Goal: Task Accomplishment & Management: Use online tool/utility

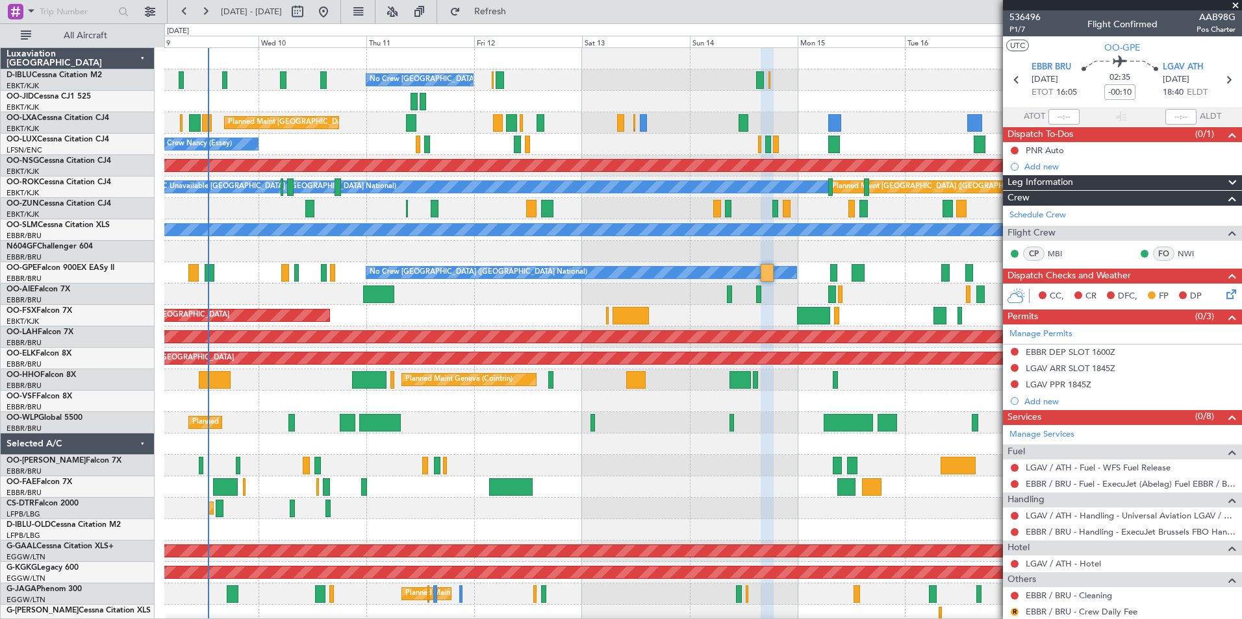
click at [754, 413] on div "No Crew [GEOGRAPHIC_DATA] ([GEOGRAPHIC_DATA] National) Planned Maint [GEOGRAPHI…" at bounding box center [702, 476] width 1077 height 857
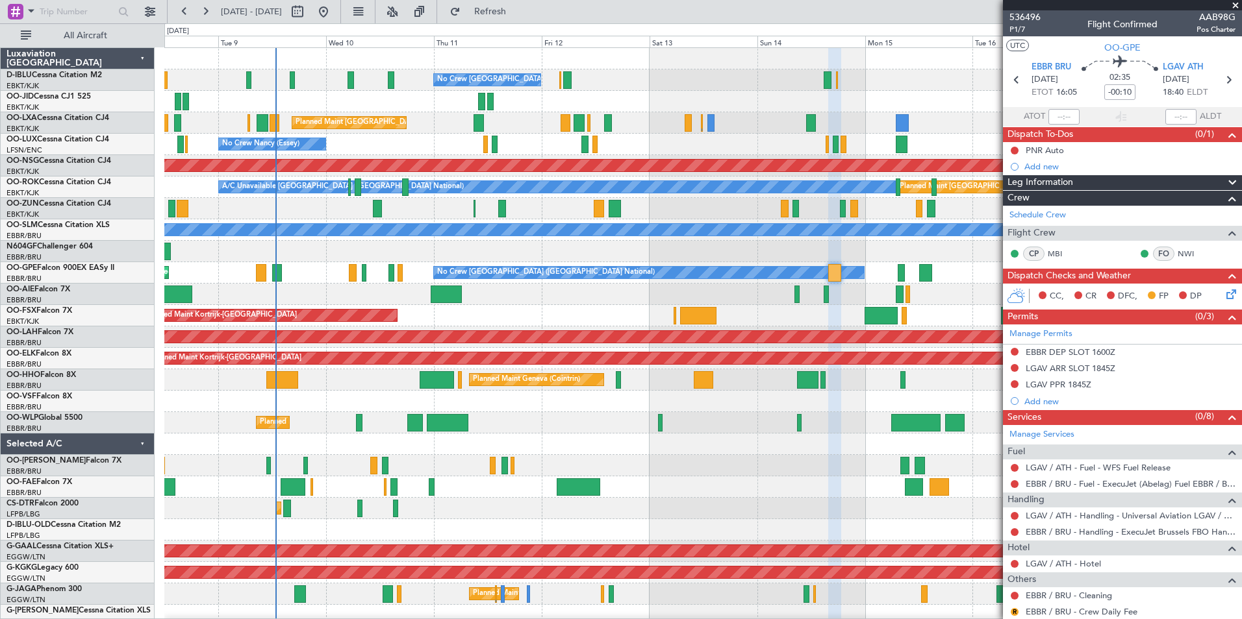
click at [594, 419] on div "Planned Maint Liege" at bounding box center [702, 422] width 1077 height 21
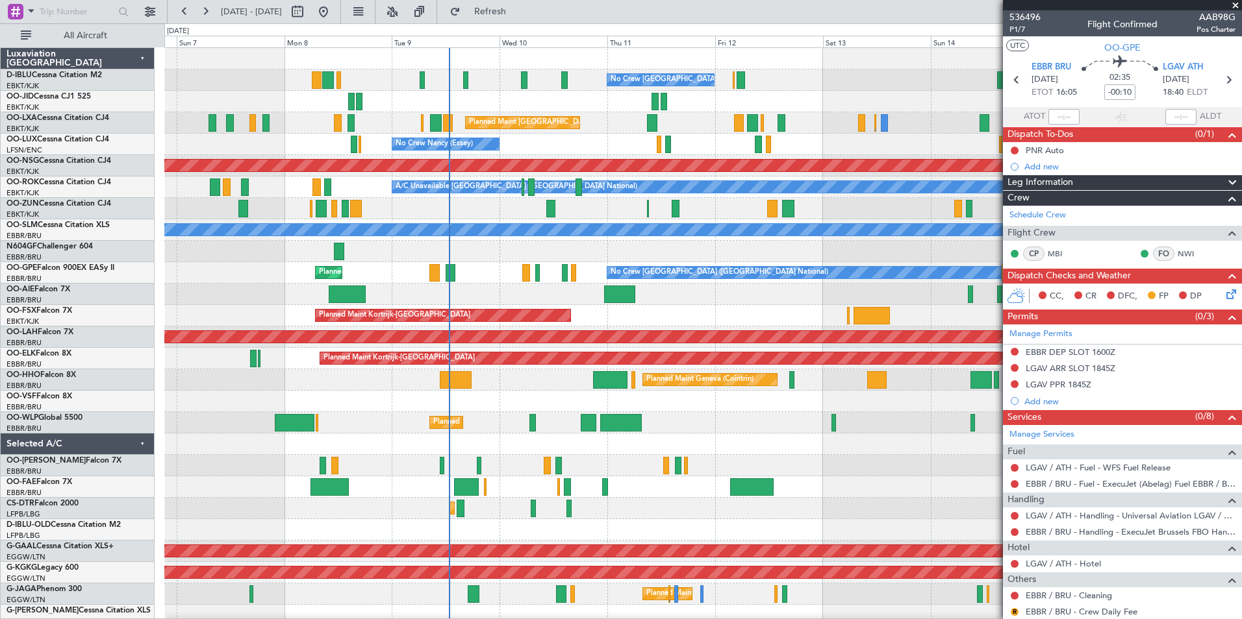
click at [694, 406] on div at bounding box center [702, 401] width 1077 height 21
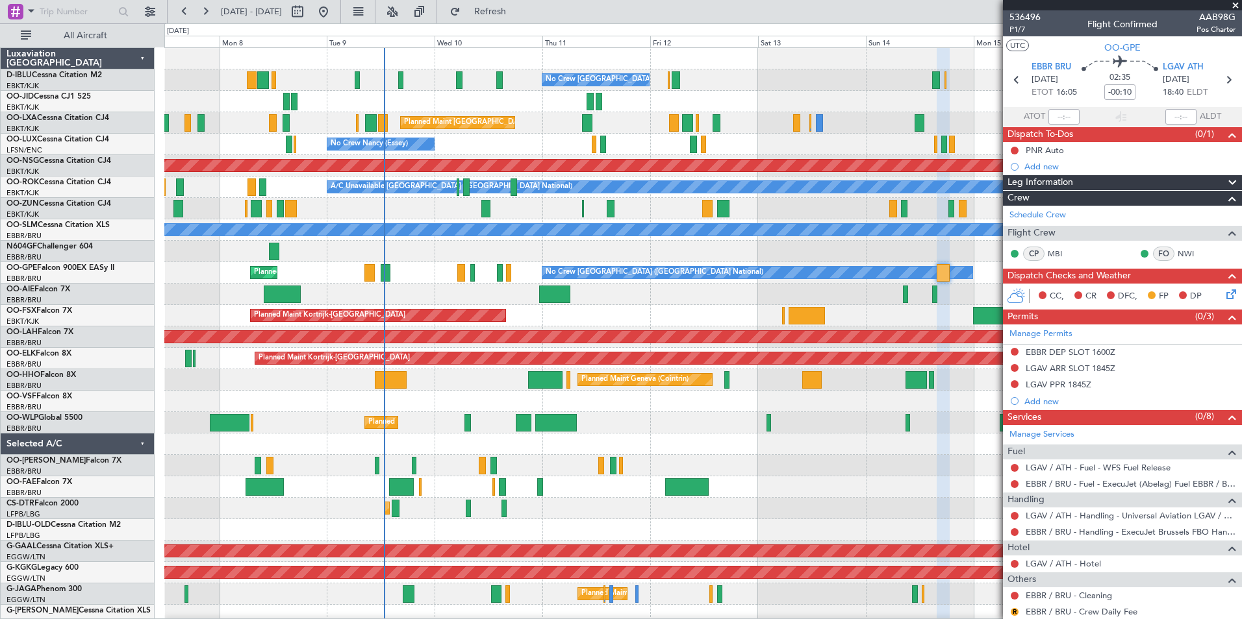
click at [597, 422] on div "No Crew [GEOGRAPHIC_DATA] ([GEOGRAPHIC_DATA] National) Planned Maint [GEOGRAPHI…" at bounding box center [702, 476] width 1077 height 857
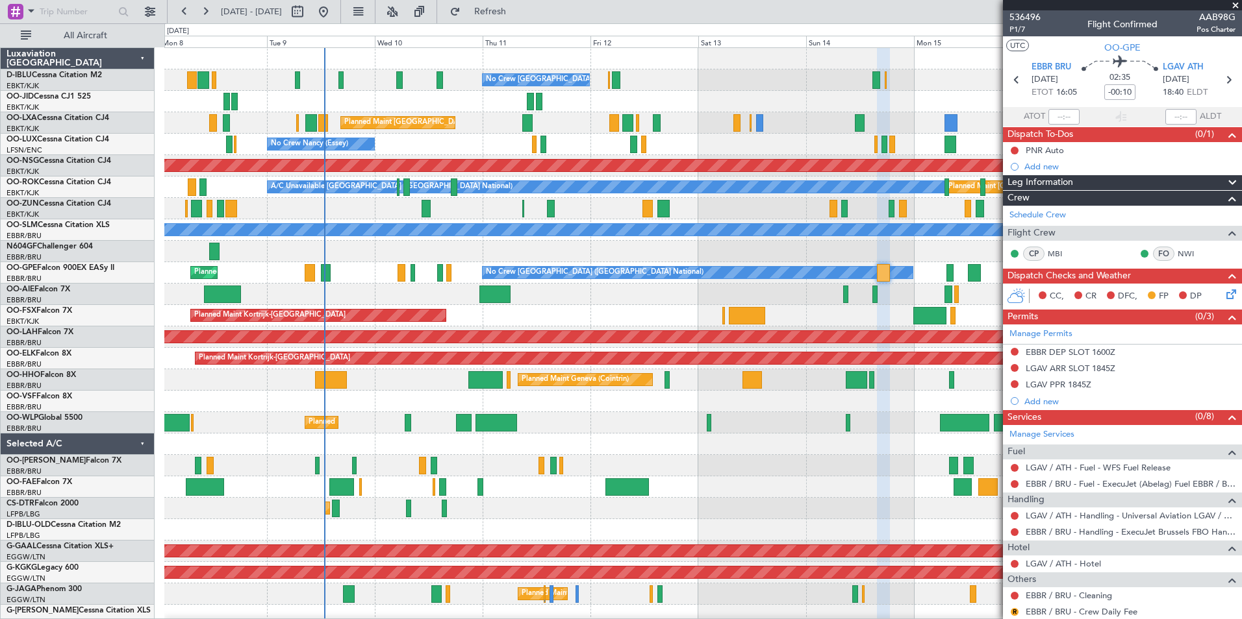
click at [509, 455] on div "No Crew [GEOGRAPHIC_DATA] ([GEOGRAPHIC_DATA] National) Planned Maint [GEOGRAPHI…" at bounding box center [702, 476] width 1077 height 857
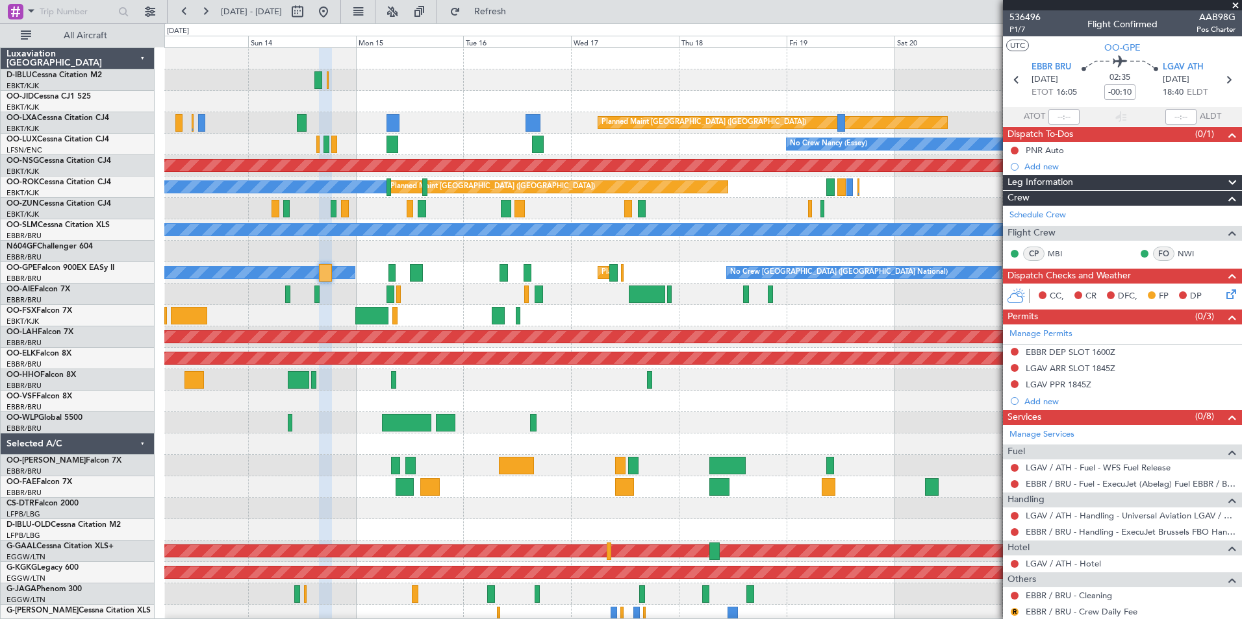
click at [535, 436] on div "No Crew [GEOGRAPHIC_DATA] ([GEOGRAPHIC_DATA] National) Planned Maint [GEOGRAPHI…" at bounding box center [702, 476] width 1077 height 857
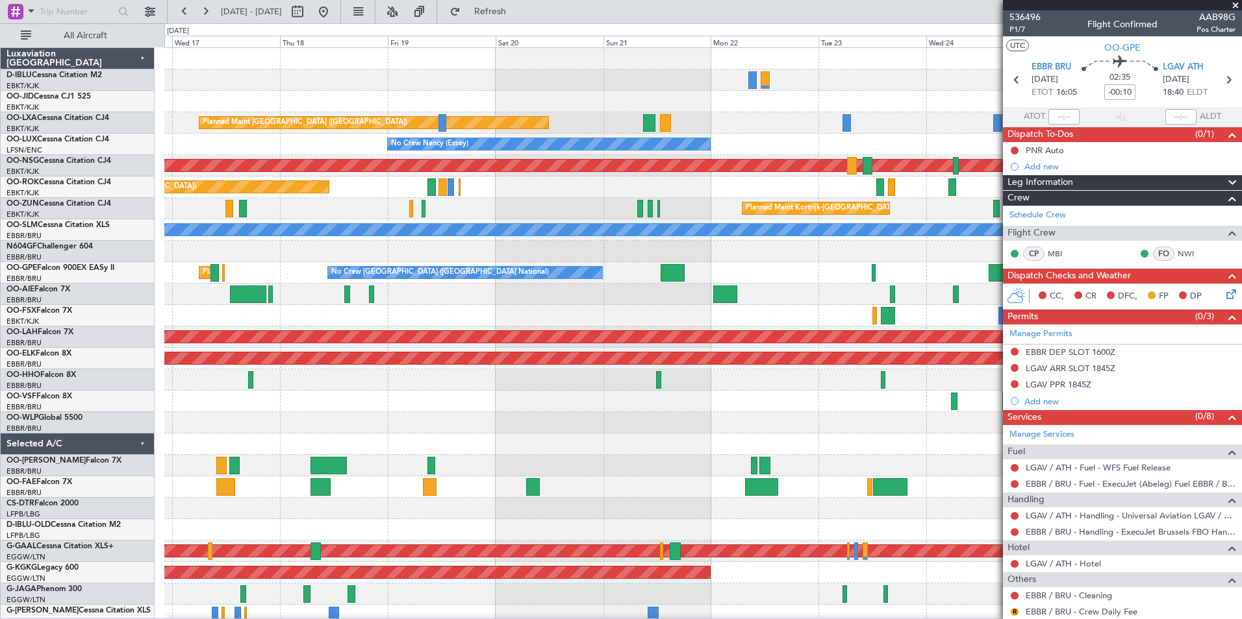
click at [417, 461] on div "A/C Unavailable [GEOGRAPHIC_DATA] ([GEOGRAPHIC_DATA] National) A/C Unavailable …" at bounding box center [702, 476] width 1077 height 857
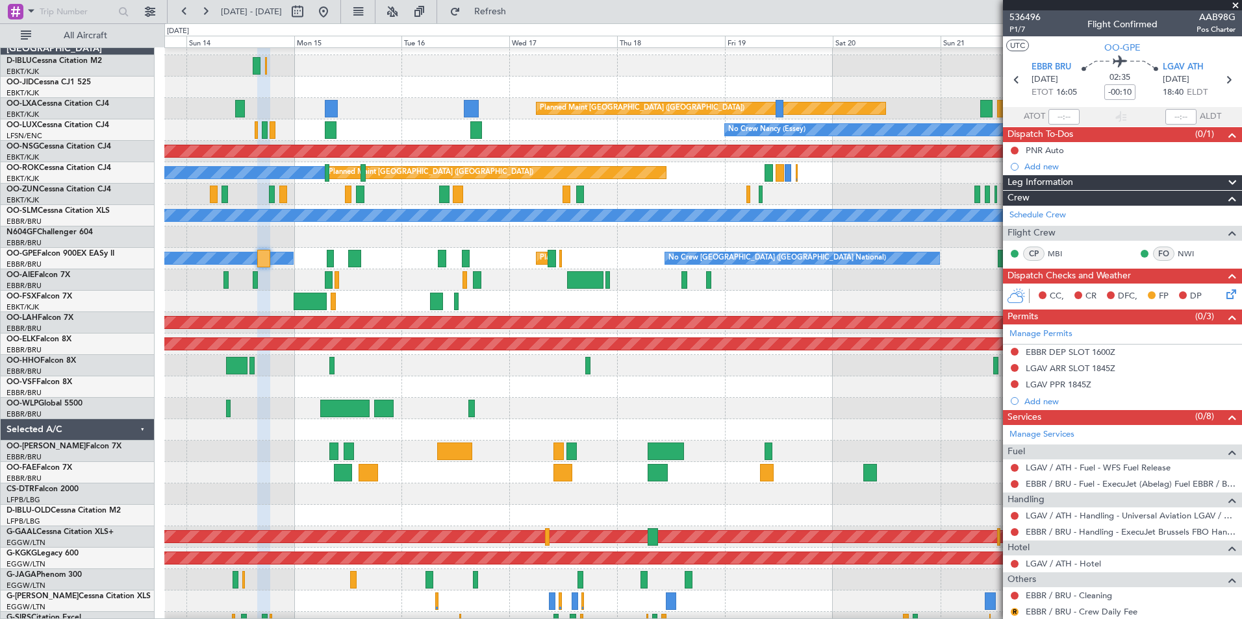
click at [897, 386] on div at bounding box center [702, 387] width 1077 height 21
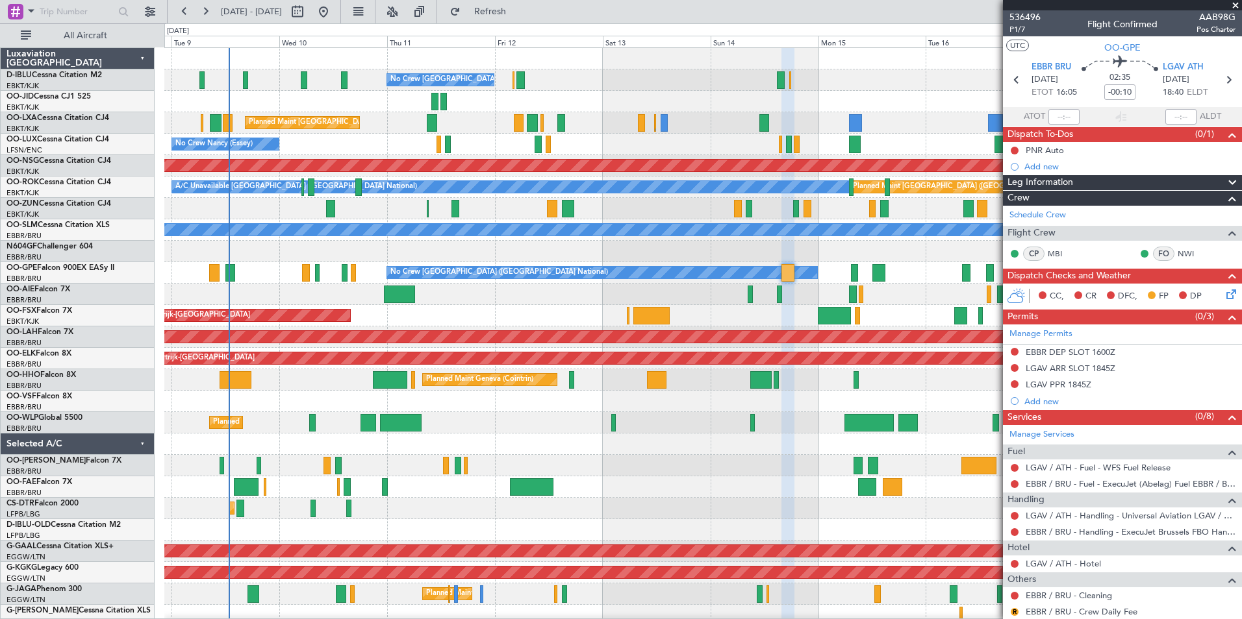
click at [901, 383] on div "Planned Maint Geneva (Cointrin)" at bounding box center [702, 379] width 1077 height 21
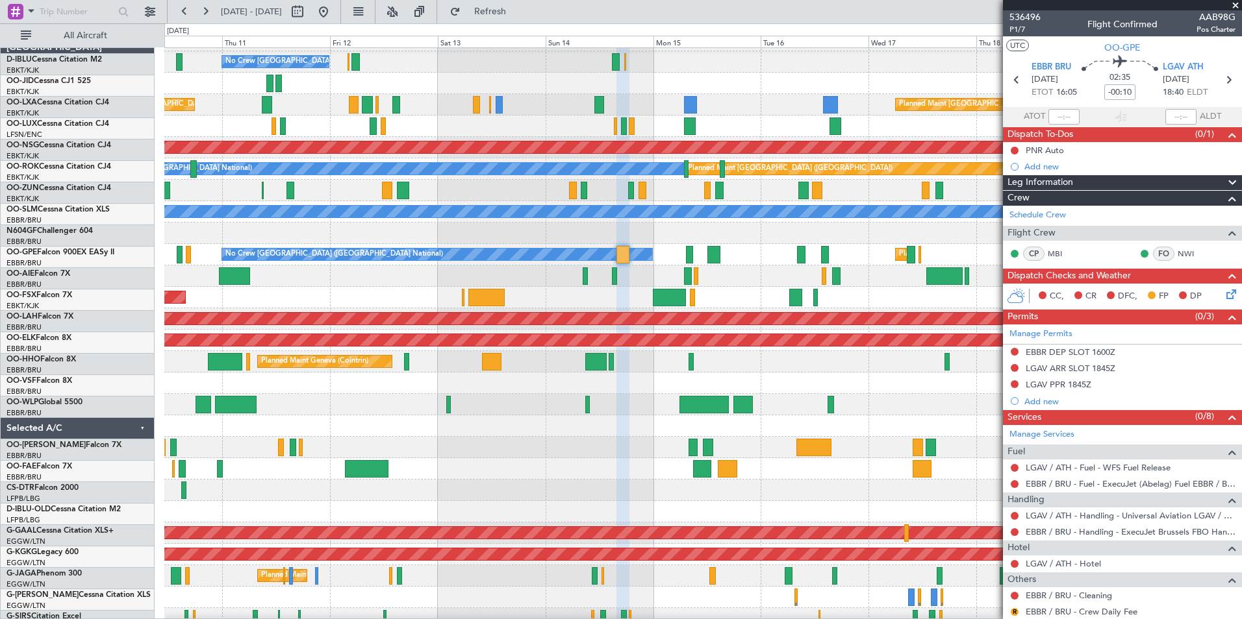
scroll to position [18, 0]
click at [590, 382] on div at bounding box center [702, 383] width 1077 height 21
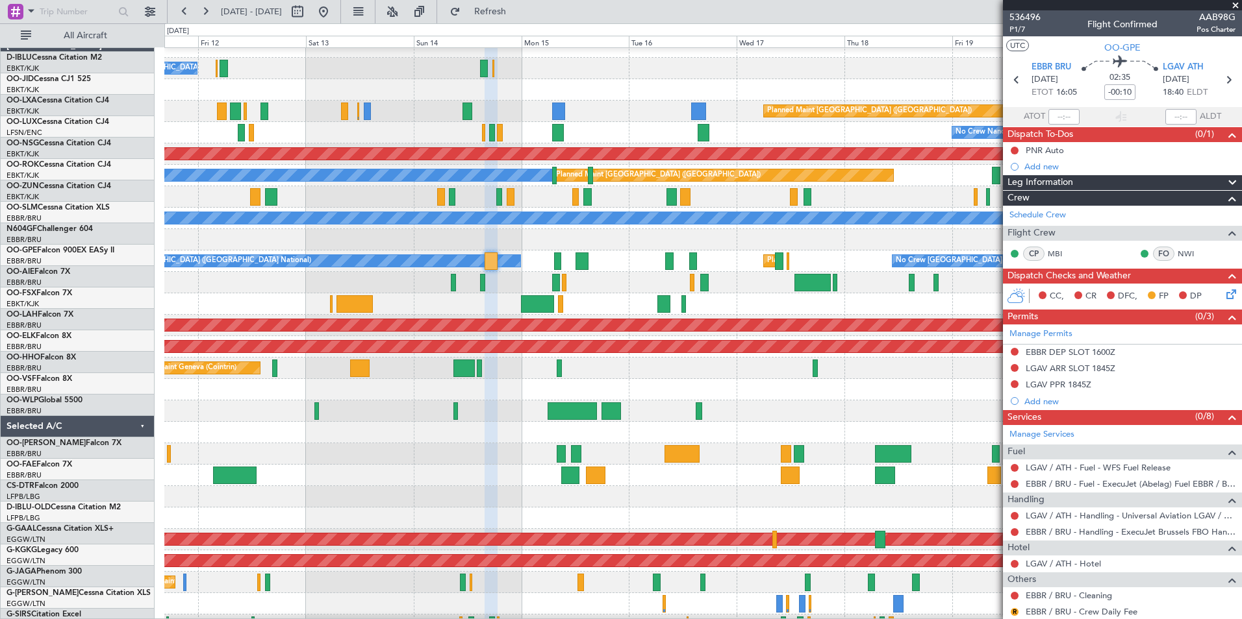
scroll to position [0, 0]
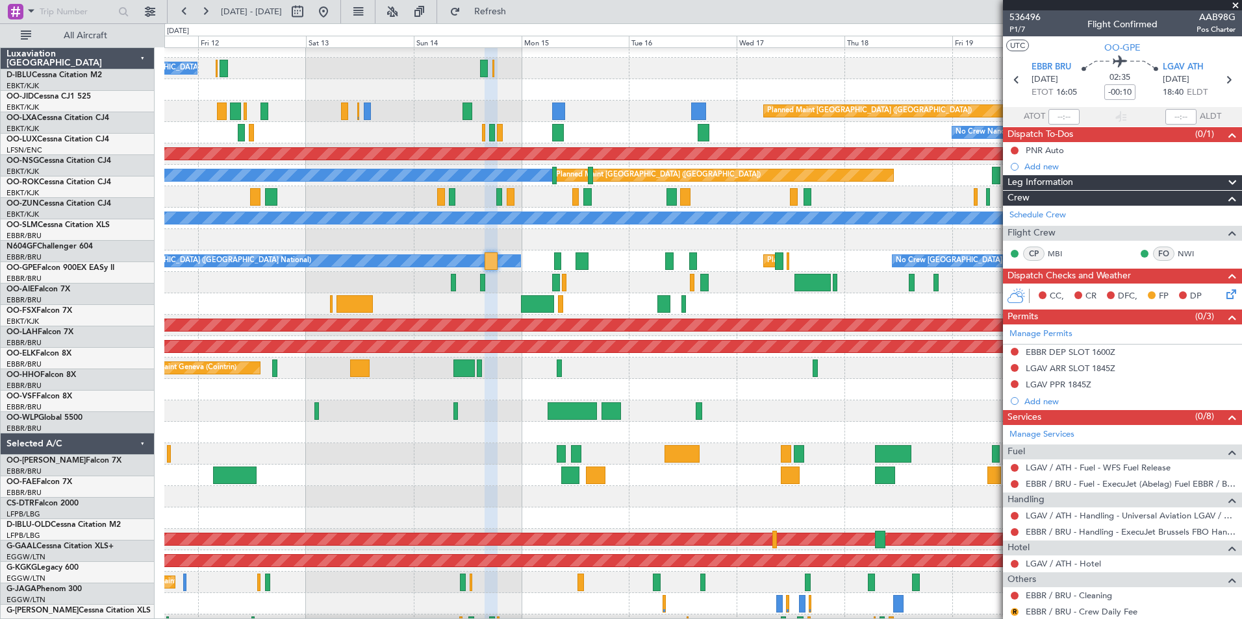
click at [425, 412] on div "No Crew [GEOGRAPHIC_DATA] ([GEOGRAPHIC_DATA] National) Planned Maint [GEOGRAPHI…" at bounding box center [702, 464] width 1077 height 857
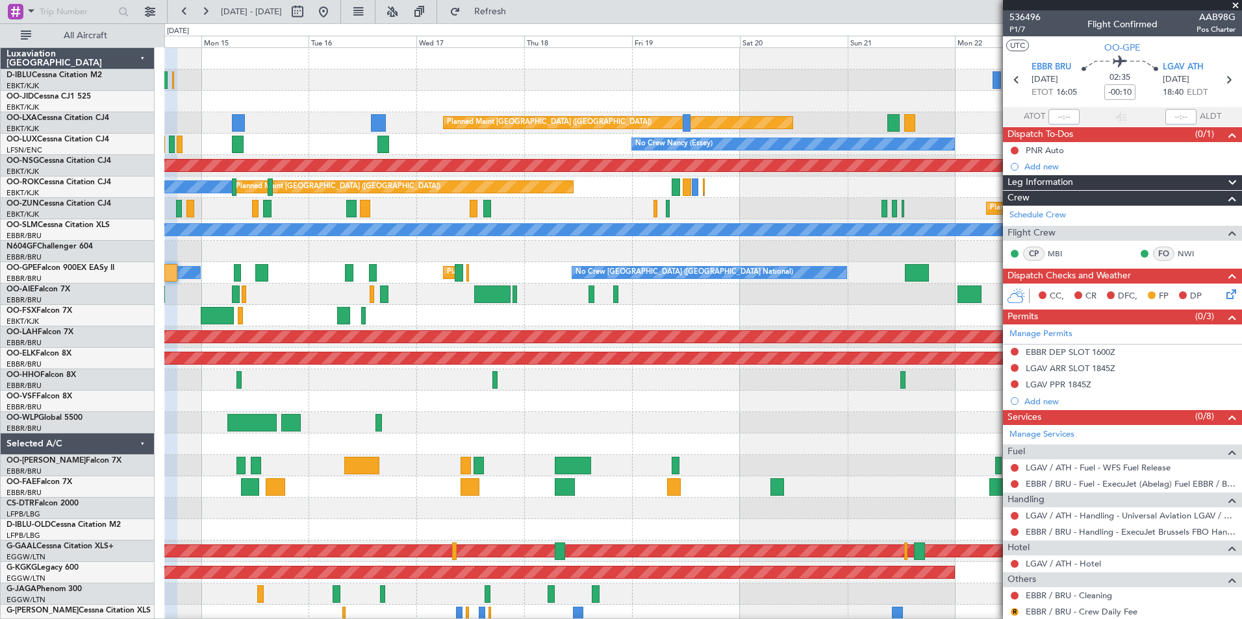
click at [558, 398] on div at bounding box center [702, 401] width 1077 height 21
click at [1051, 394] on fb-app "[DATE] - [DATE] Refresh Quick Links All Aircraft A/C Unavailable [GEOGRAPHIC_DA…" at bounding box center [621, 315] width 1242 height 610
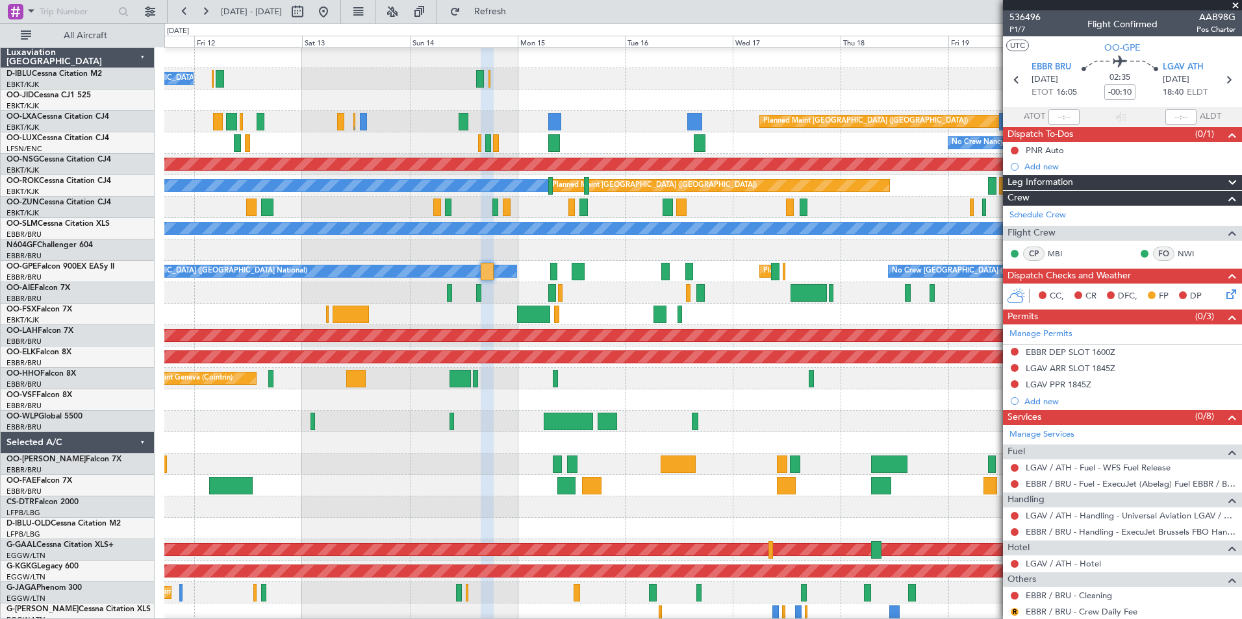
scroll to position [1, 0]
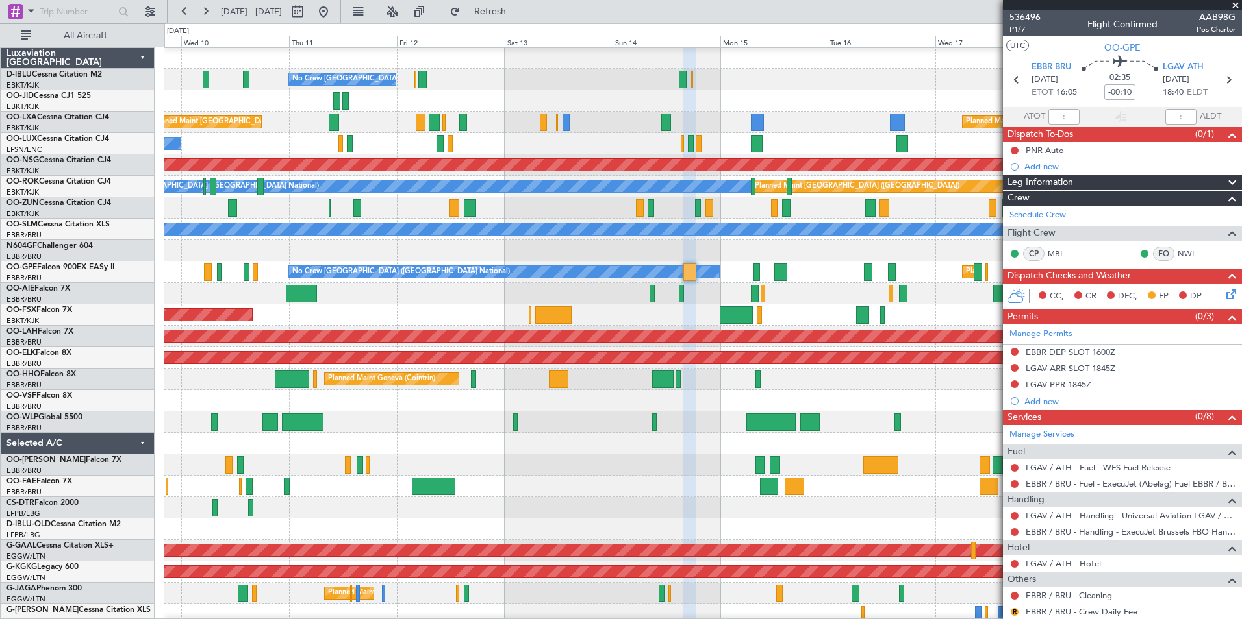
click at [960, 401] on div at bounding box center [702, 400] width 1077 height 21
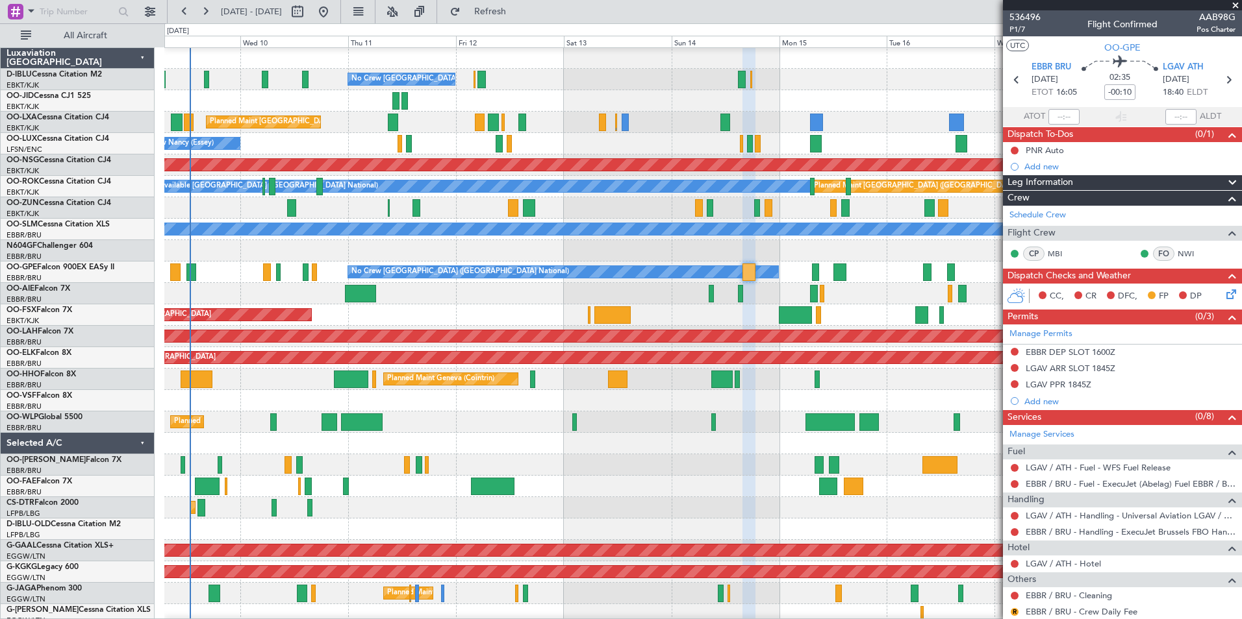
scroll to position [1, 0]
click at [803, 416] on div "Planned Maint Liege" at bounding box center [702, 422] width 1077 height 21
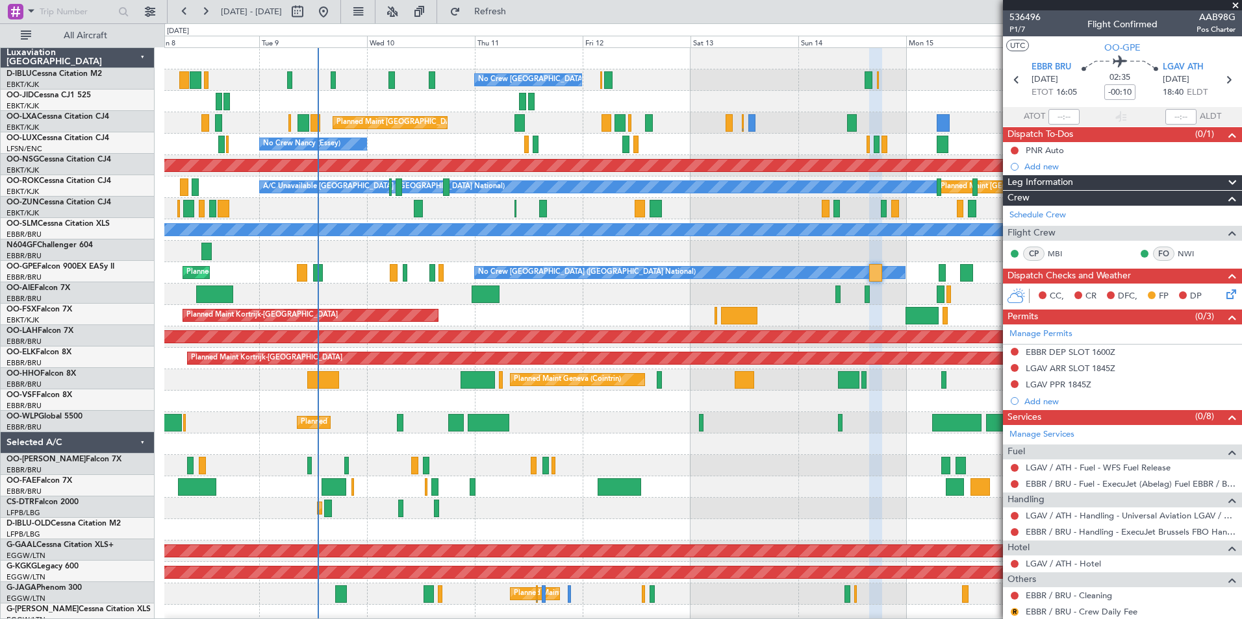
scroll to position [0, 0]
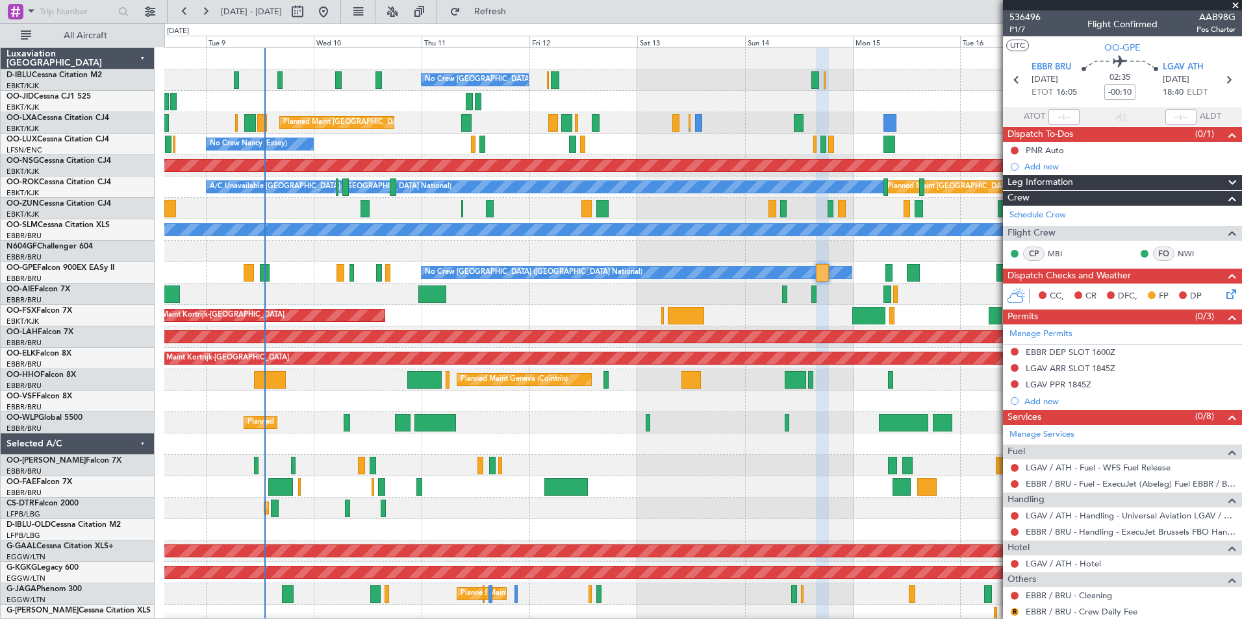
click at [725, 478] on div "No Crew [GEOGRAPHIC_DATA] ([GEOGRAPHIC_DATA] National) Planned Maint [GEOGRAPHI…" at bounding box center [702, 476] width 1077 height 857
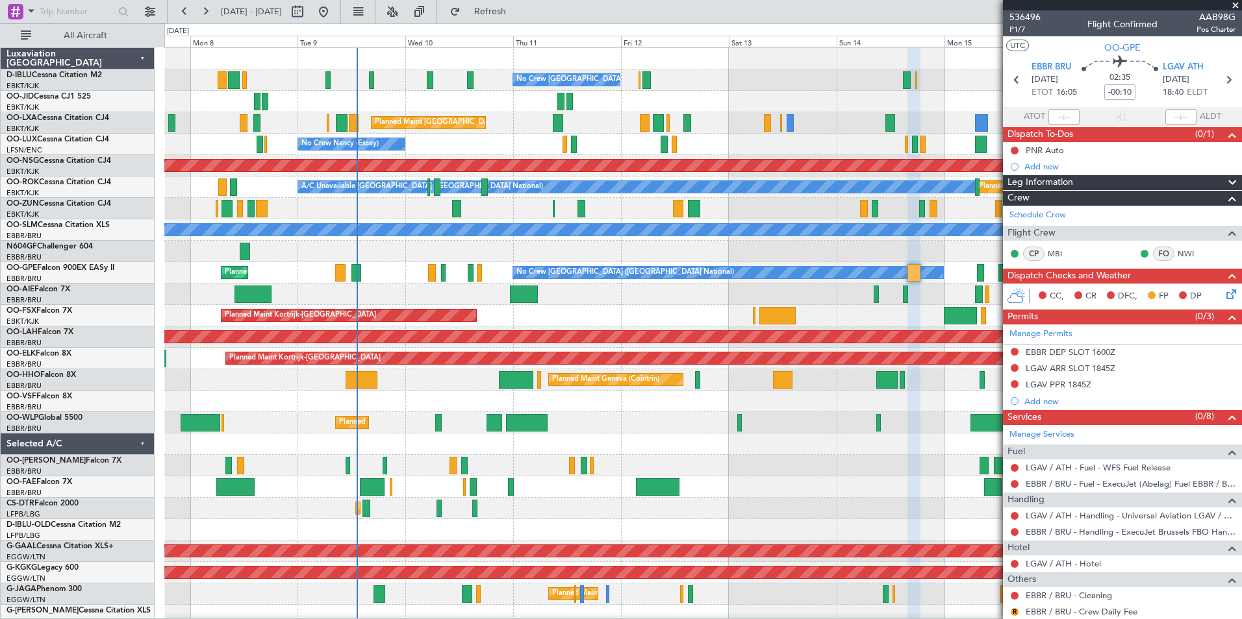
click at [642, 321] on div "Planned Maint Kortrijk-[GEOGRAPHIC_DATA]" at bounding box center [702, 315] width 1077 height 21
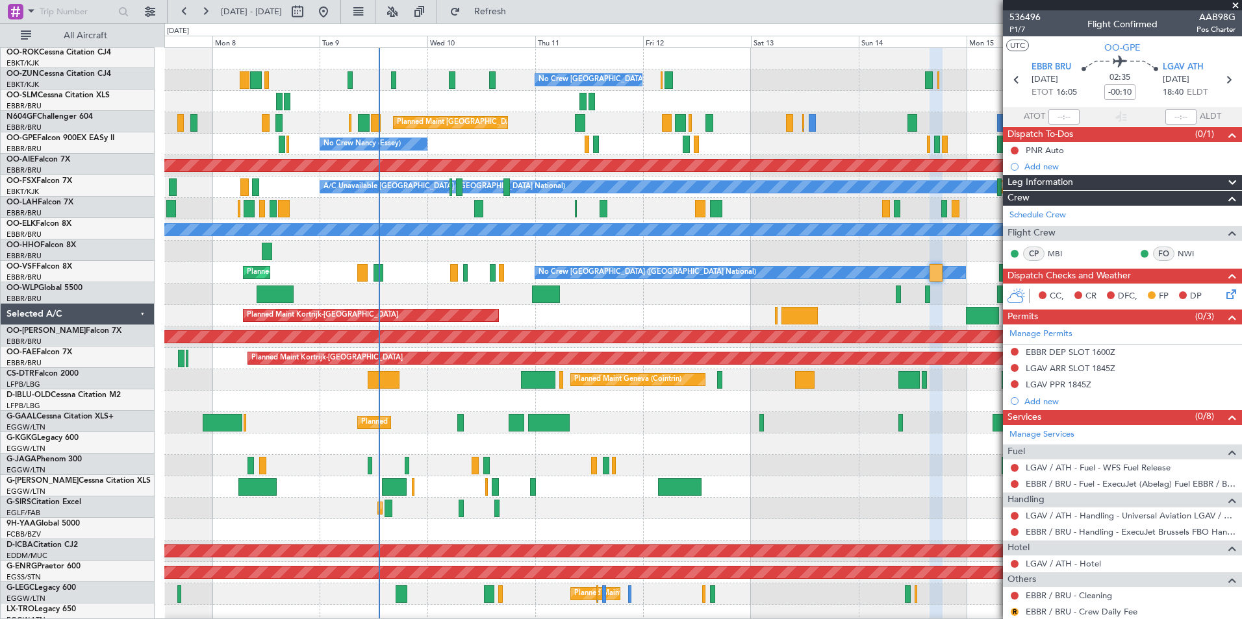
click at [654, 476] on div "No Crew [GEOGRAPHIC_DATA] ([GEOGRAPHIC_DATA] National) Planned Maint [GEOGRAPHI…" at bounding box center [702, 476] width 1077 height 857
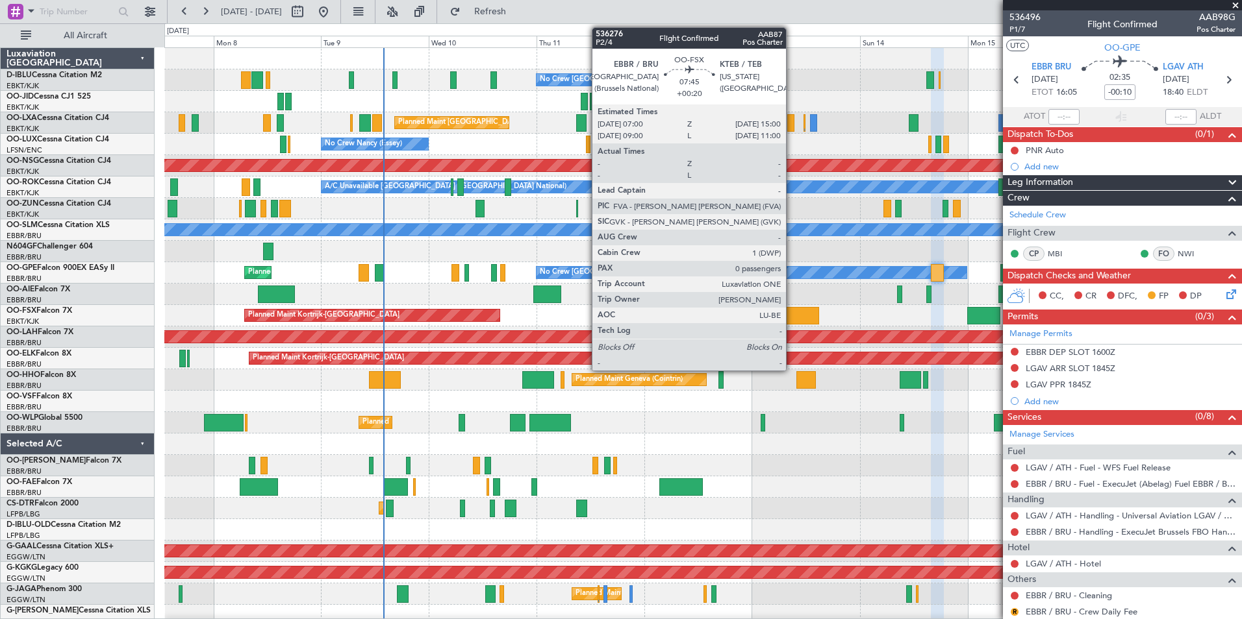
click at [792, 319] on div at bounding box center [800, 316] width 36 height 18
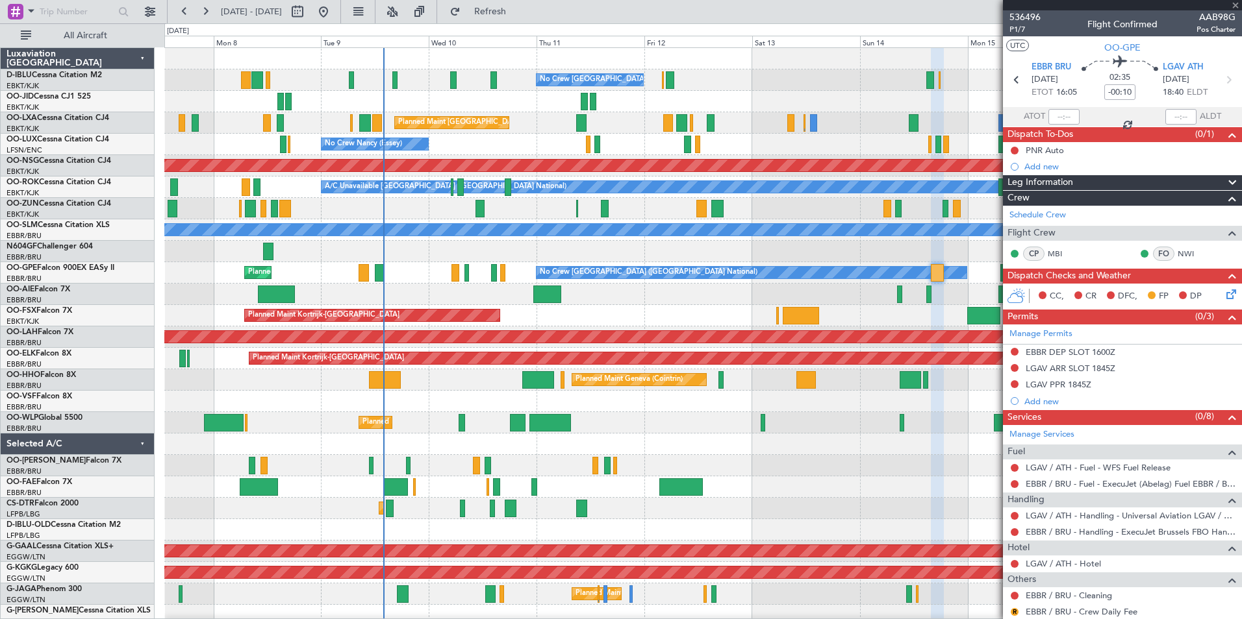
type input "+00:20"
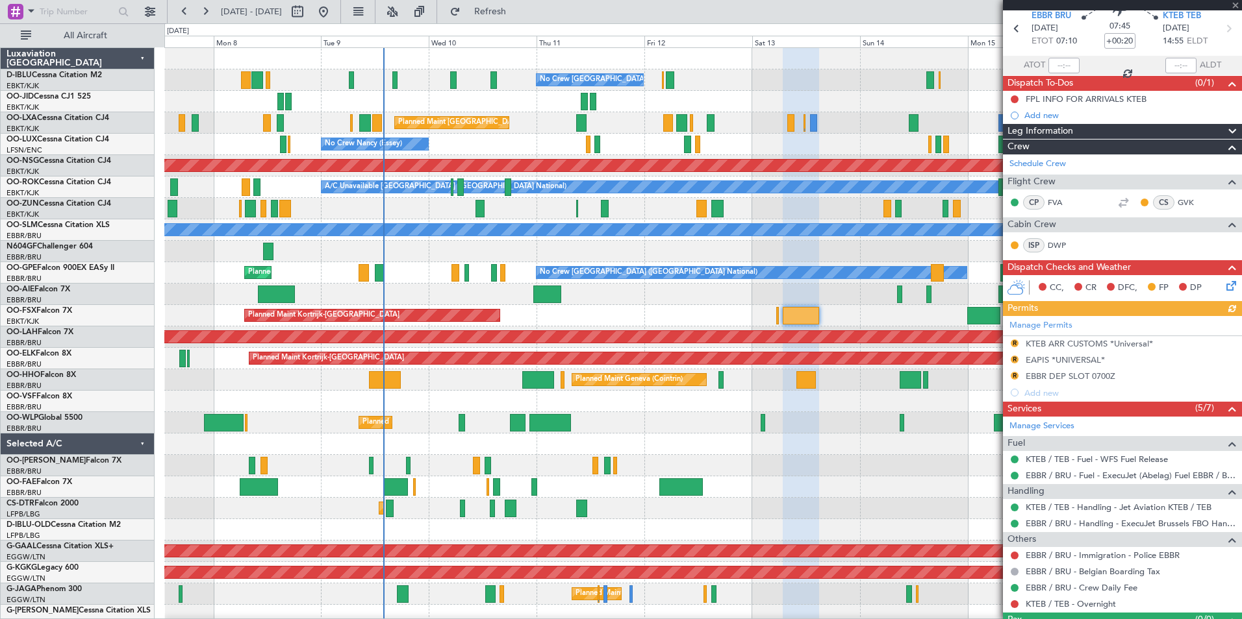
scroll to position [81, 0]
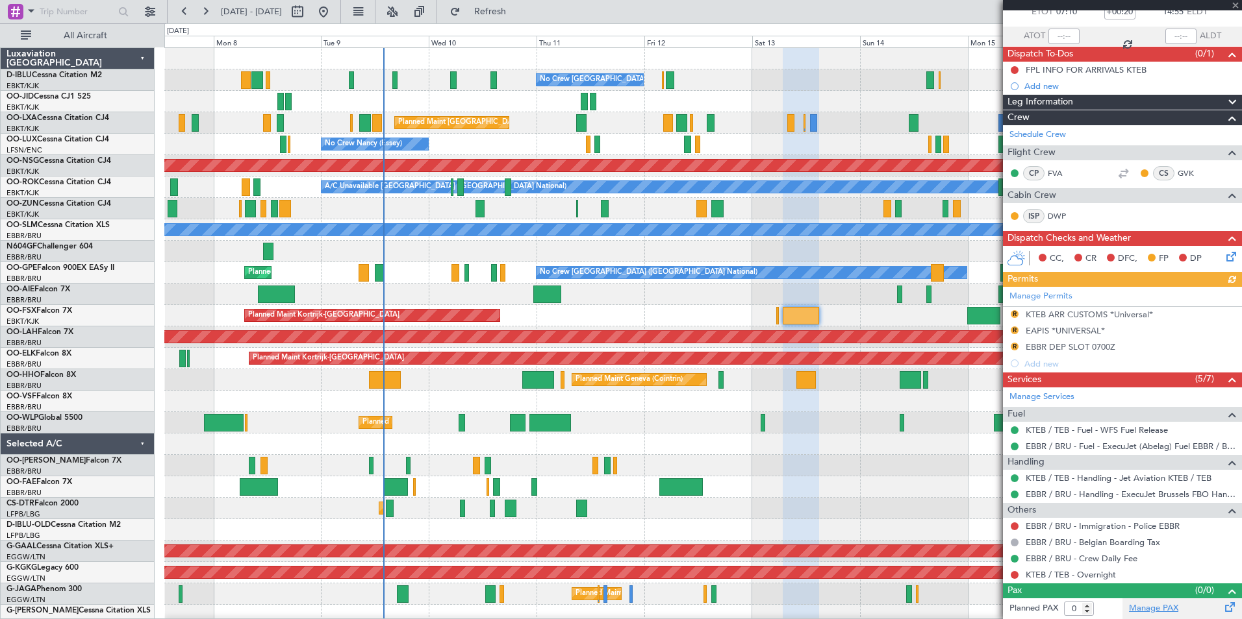
click at [1158, 609] on link "Manage PAX" at bounding box center [1153, 609] width 49 height 13
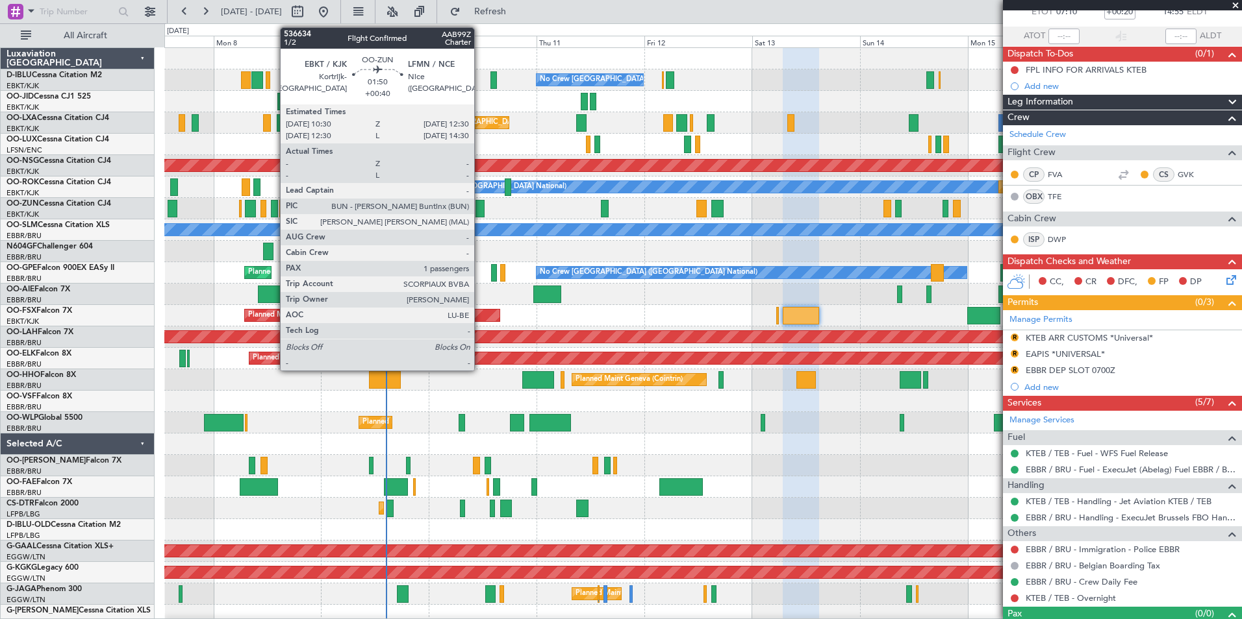
click at [480, 208] on div at bounding box center [479, 209] width 9 height 18
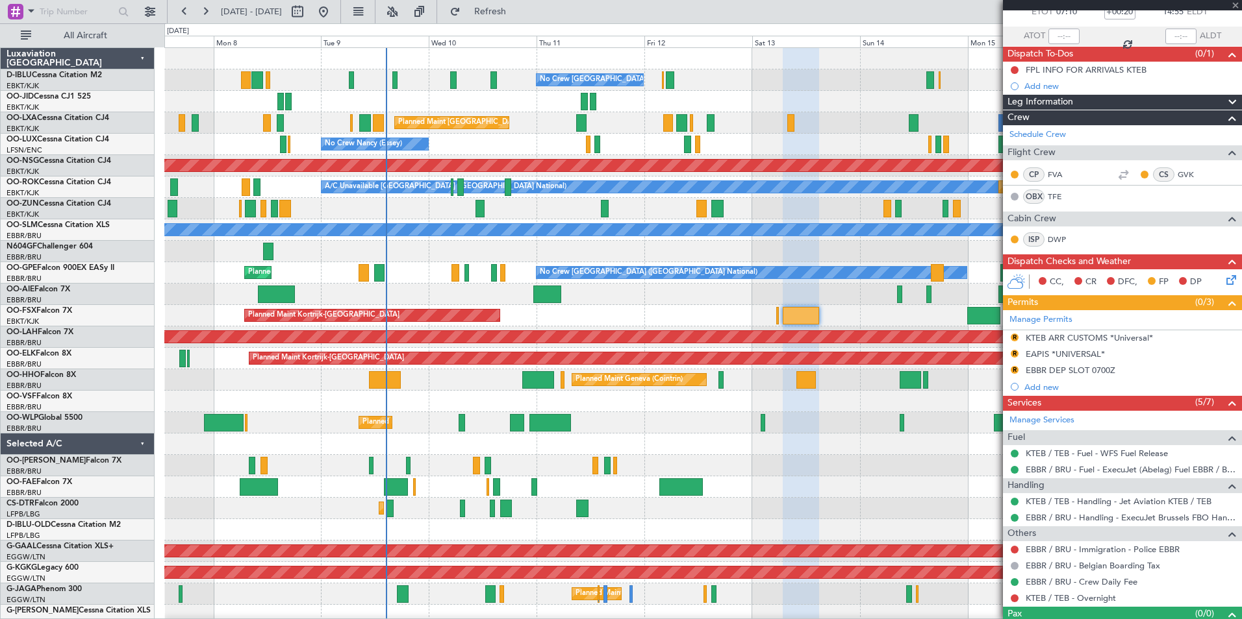
type input "+00:40"
type input "1"
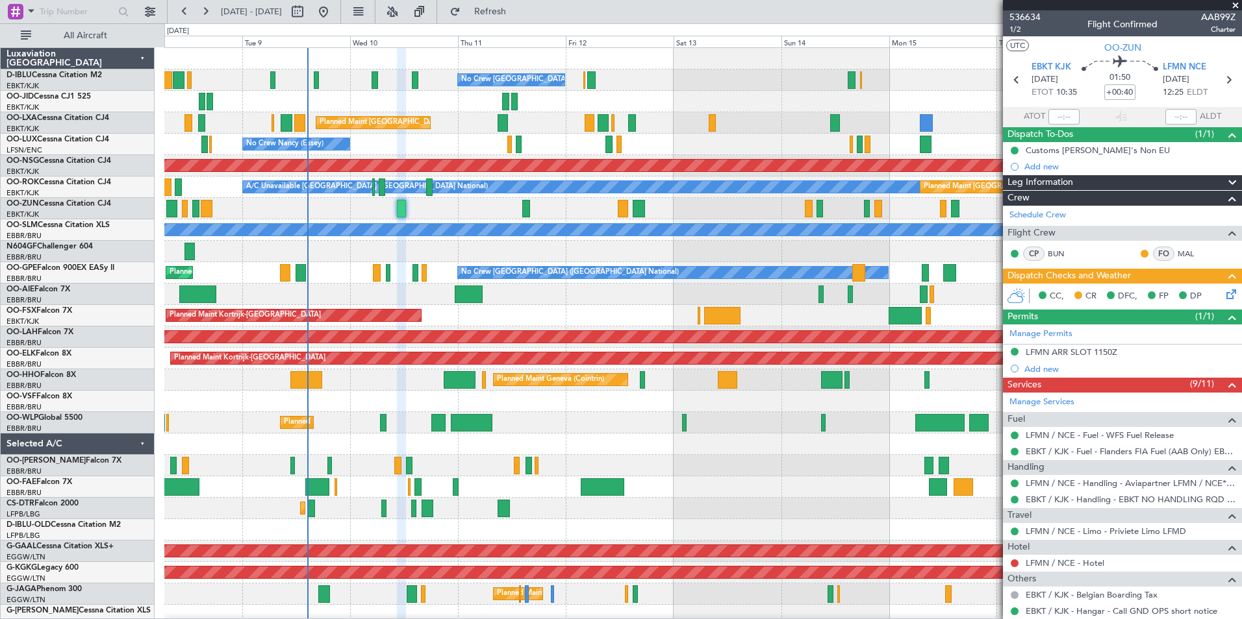
click at [516, 315] on div "No Crew Brussels (Brussels National) Planned Maint Brussels (Brussels National)…" at bounding box center [702, 476] width 1077 height 857
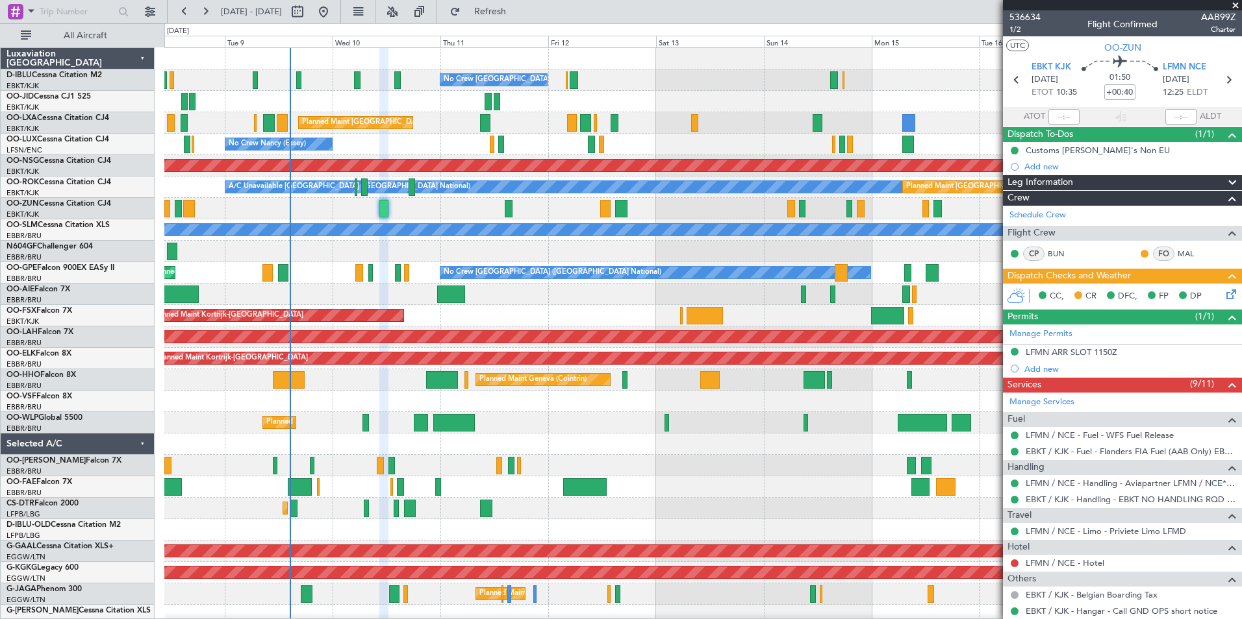
click at [522, 318] on div "Planned Maint Kortrijk-[GEOGRAPHIC_DATA]" at bounding box center [702, 315] width 1077 height 21
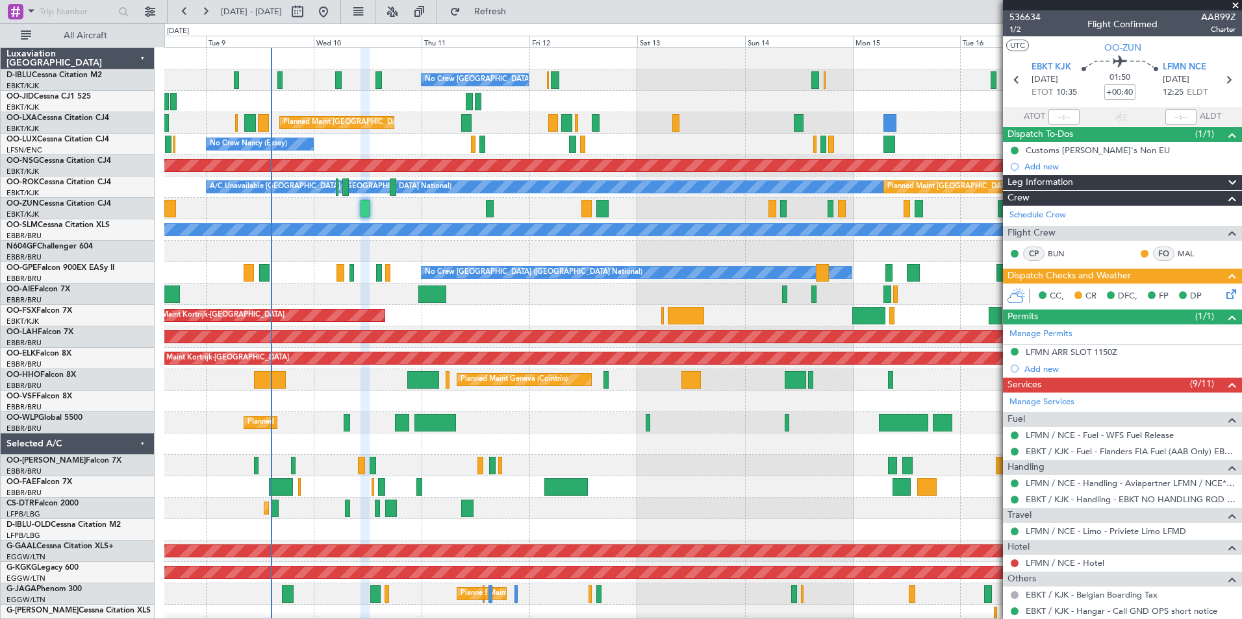
click at [364, 143] on div "No Crew Nancy (Essey) No Crew Nancy (Essey)" at bounding box center [702, 144] width 1077 height 21
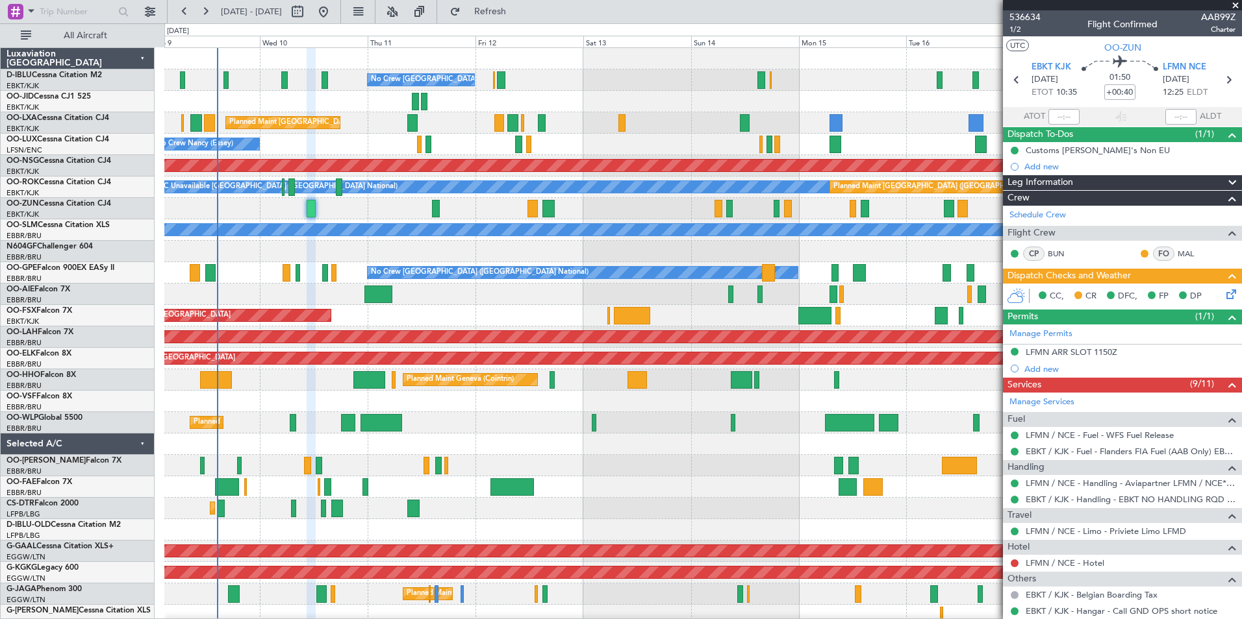
click at [621, 468] on div at bounding box center [702, 465] width 1077 height 21
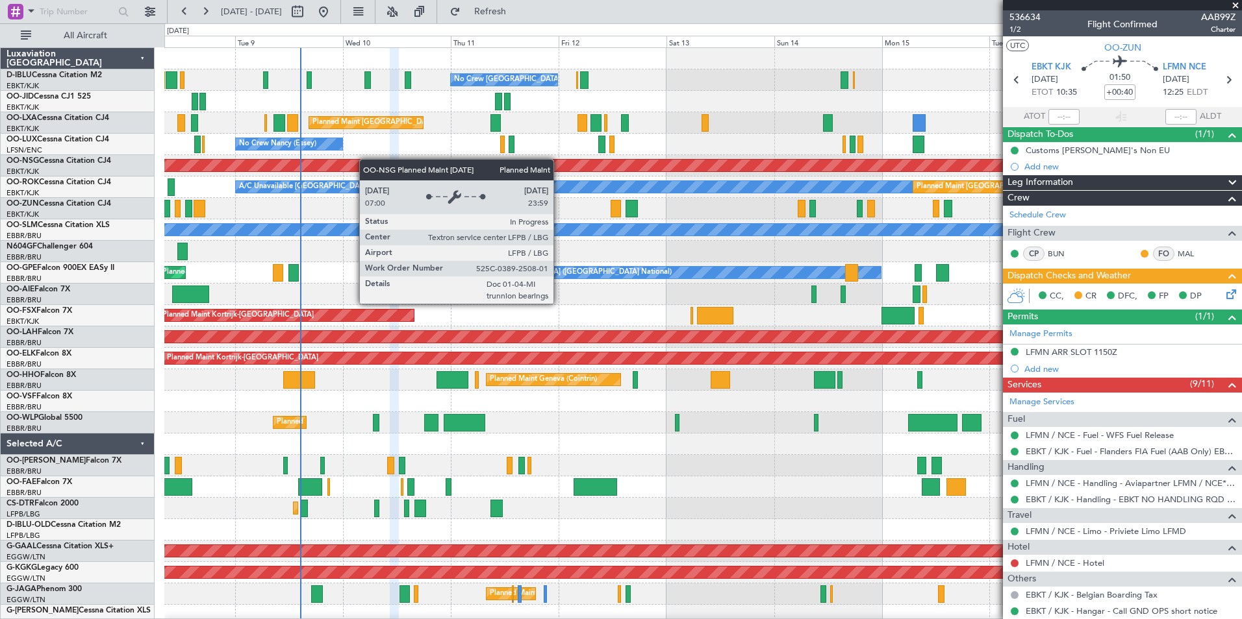
click at [376, 161] on div "No Crew Brussels (Brussels National) Planned Maint Brussels (Brussels National)…" at bounding box center [702, 487] width 1077 height 879
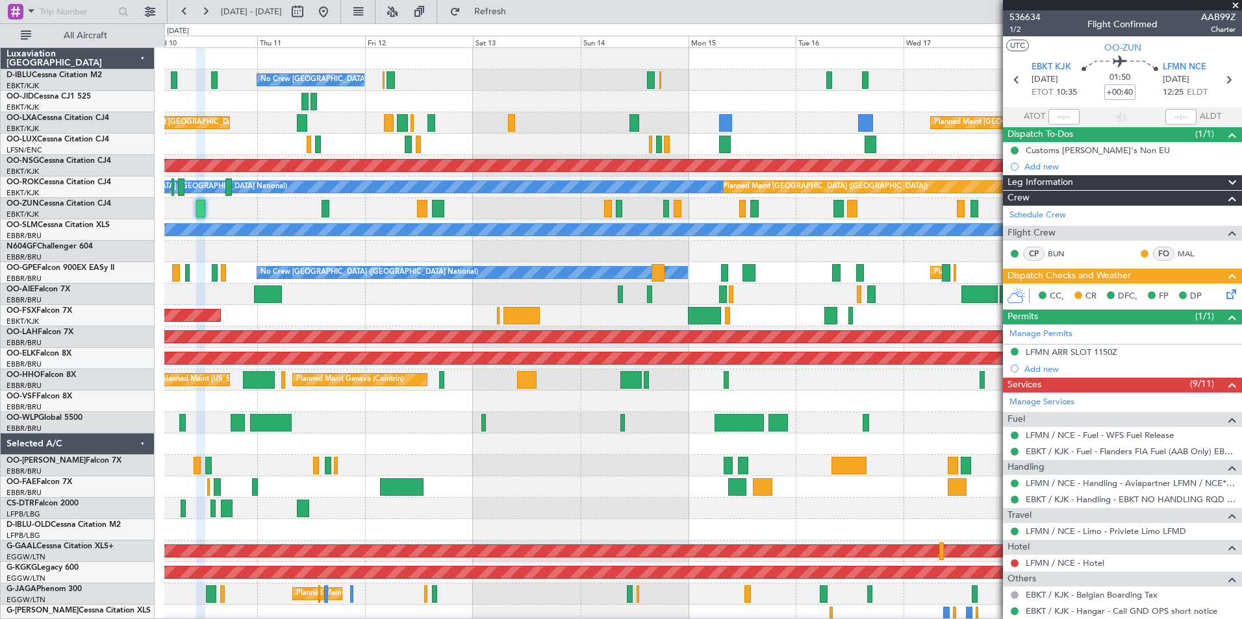
click at [759, 304] on div at bounding box center [702, 294] width 1077 height 21
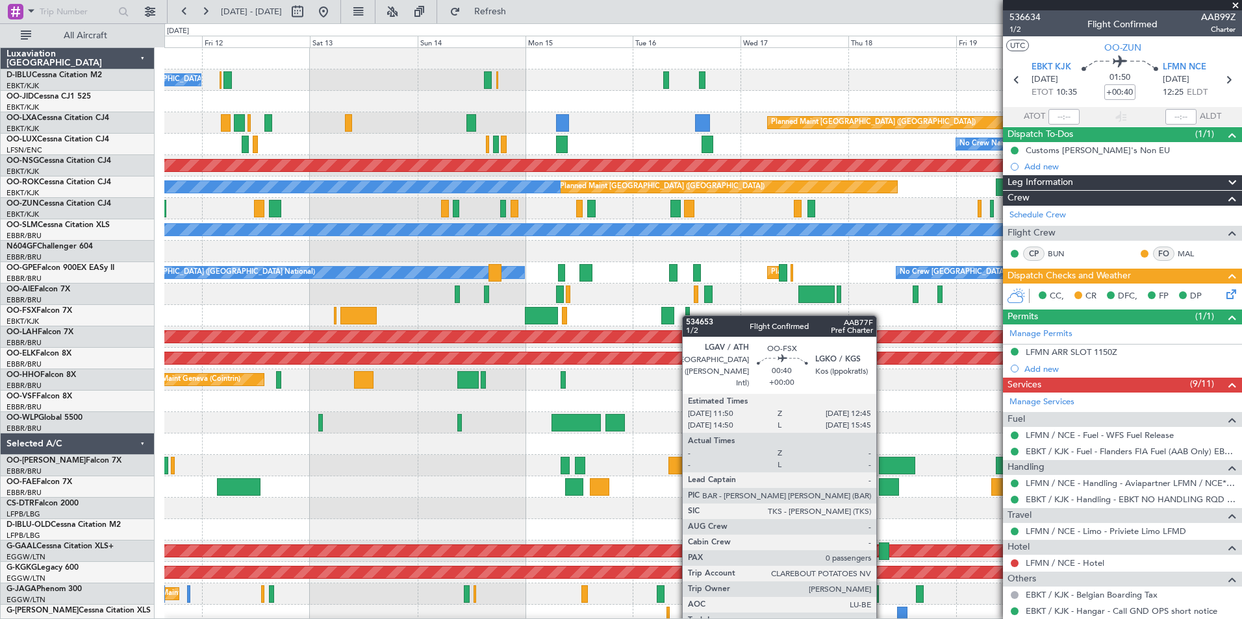
click at [688, 316] on div "No Crew Brussels (Brussels National) Planned Maint Paris (Le Bourget) Planned M…" at bounding box center [702, 487] width 1077 height 879
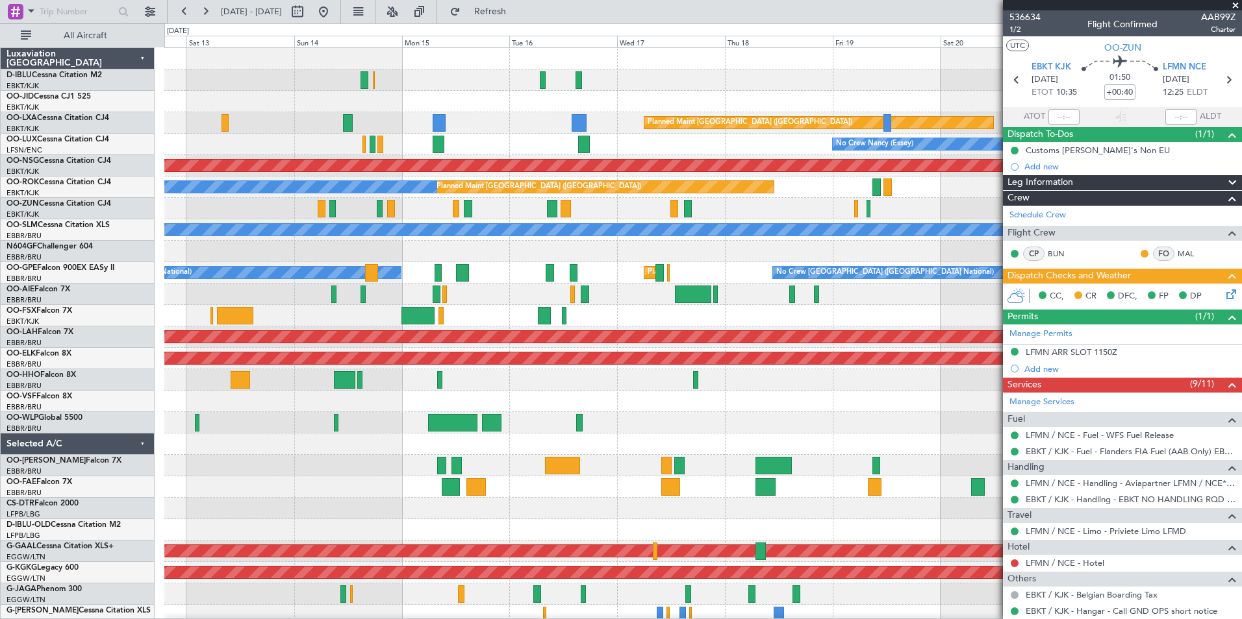
click at [740, 306] on div "No Crew Brussels (Brussels National) Planned Maint Paris (Le Bourget) Planned M…" at bounding box center [702, 476] width 1077 height 857
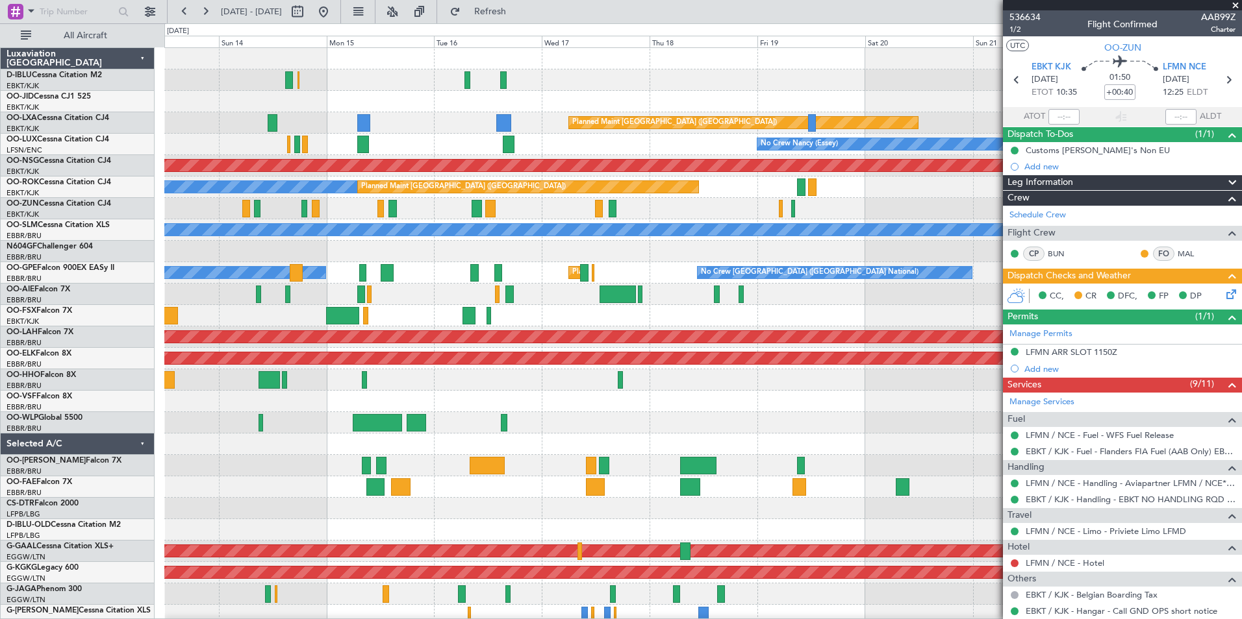
scroll to position [3, 0]
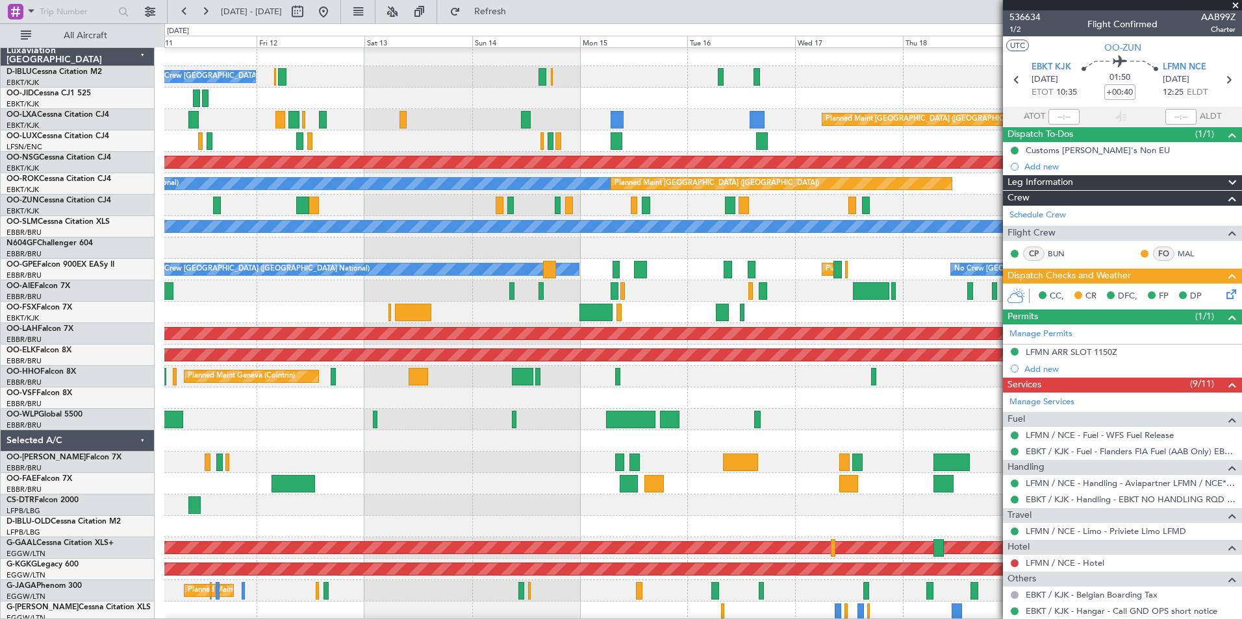
click at [684, 389] on div at bounding box center [702, 398] width 1077 height 21
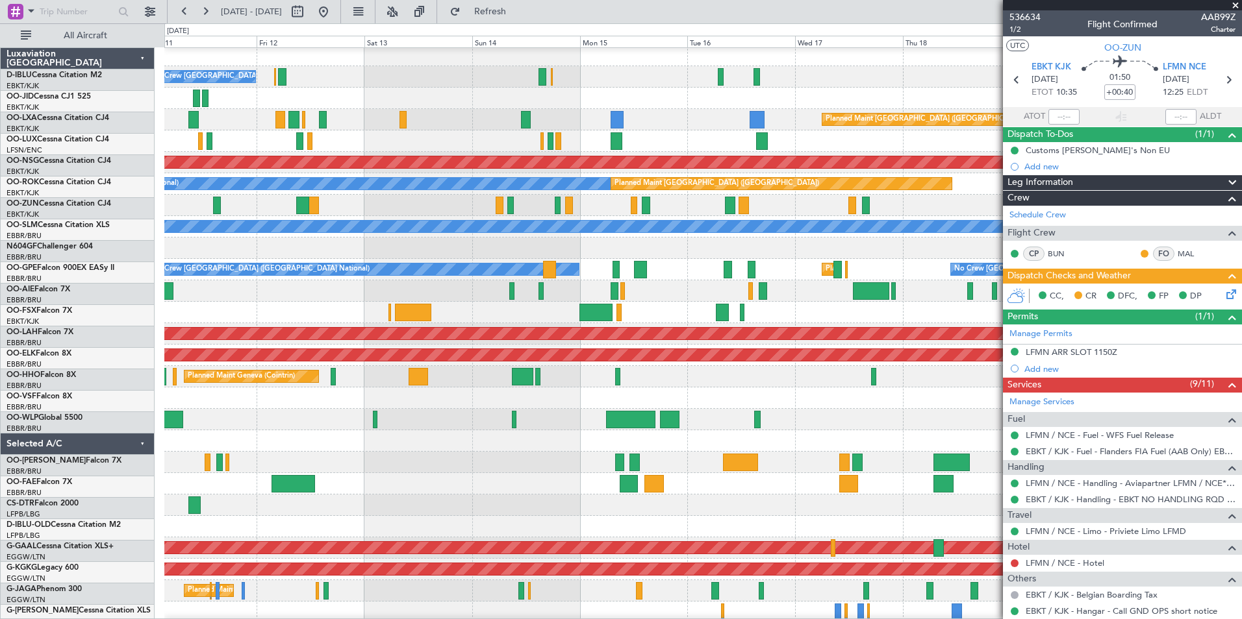
click at [816, 409] on div at bounding box center [702, 398] width 1077 height 21
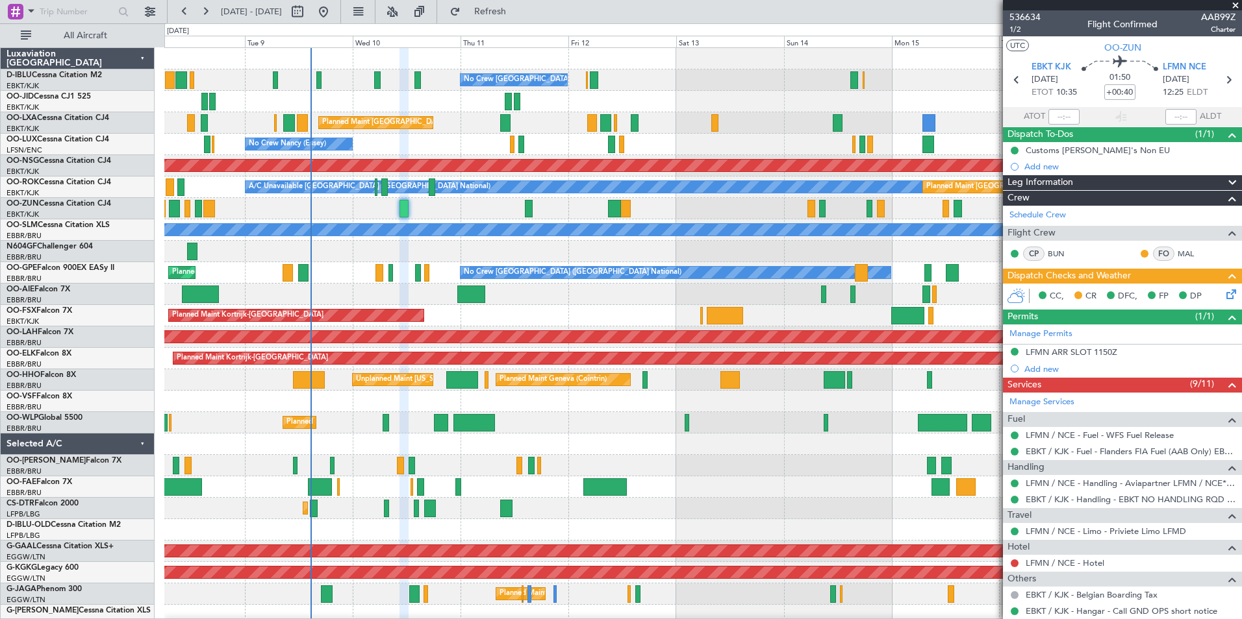
click at [810, 410] on div at bounding box center [702, 401] width 1077 height 21
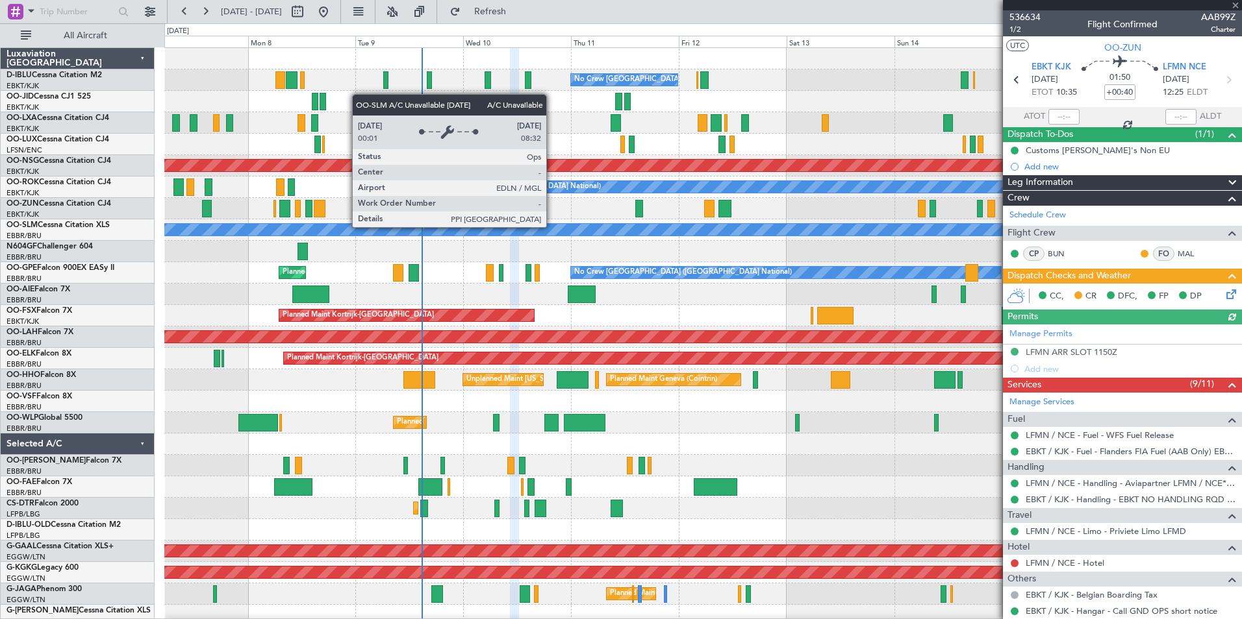
click at [565, 208] on div "Unplanned Maint [GEOGRAPHIC_DATA] ([GEOGRAPHIC_DATA])" at bounding box center [702, 208] width 1077 height 21
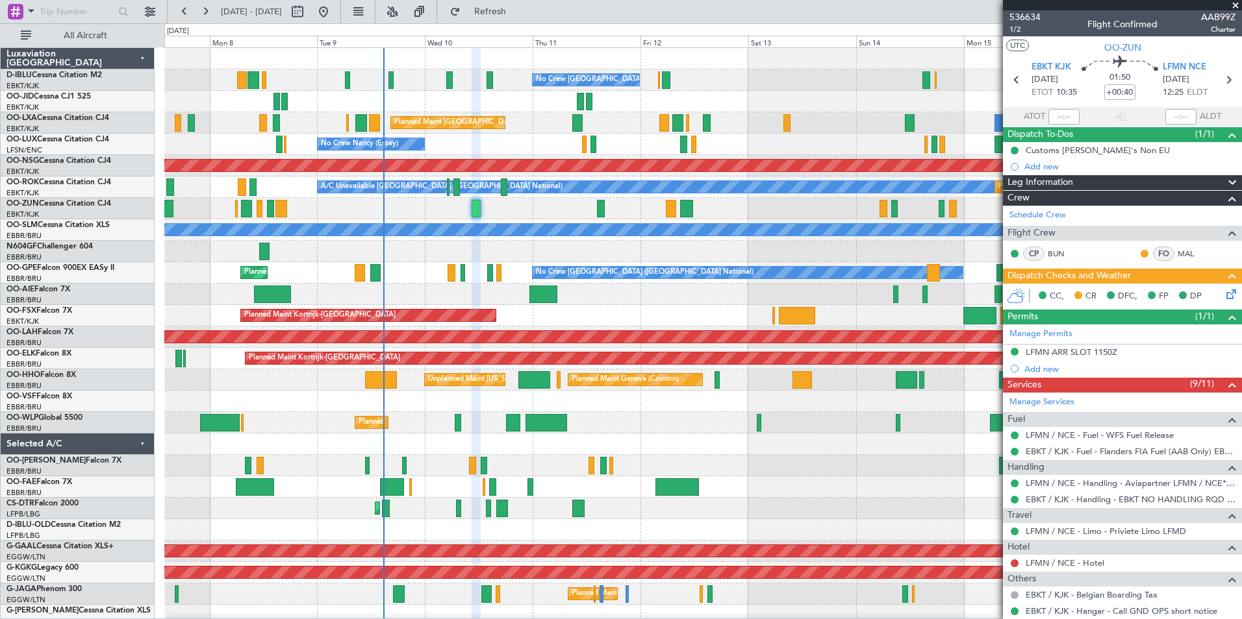
click at [515, 215] on div "Unplanned Maint [GEOGRAPHIC_DATA] ([GEOGRAPHIC_DATA])" at bounding box center [702, 208] width 1077 height 21
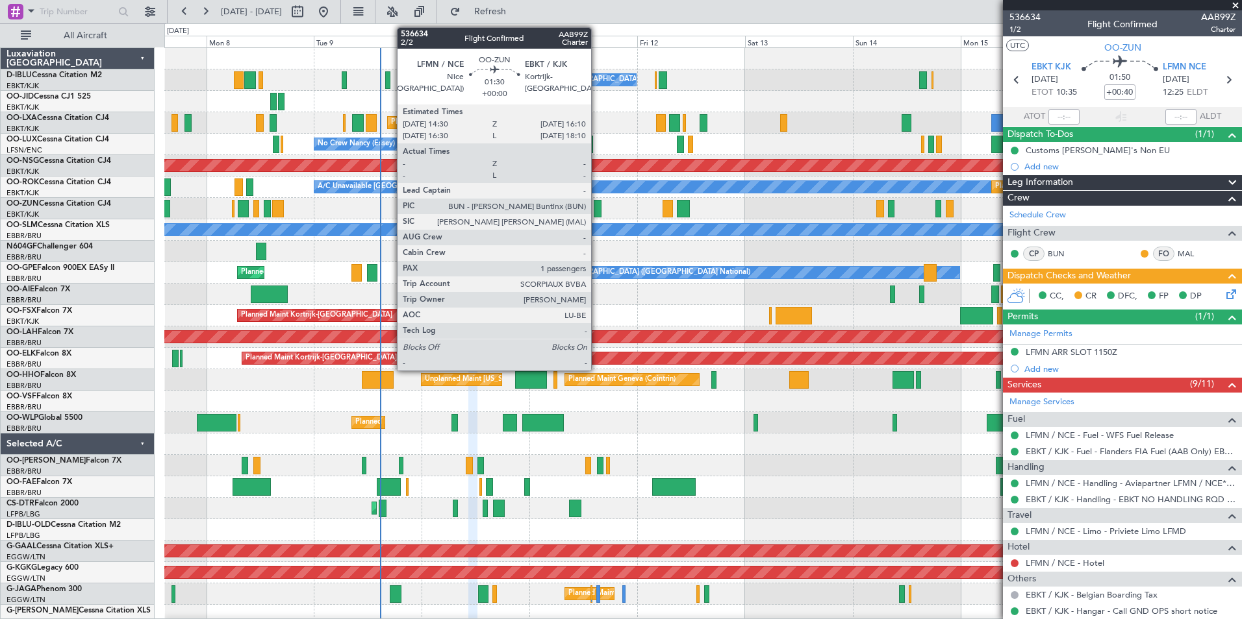
click at [597, 207] on div at bounding box center [598, 209] width 8 height 18
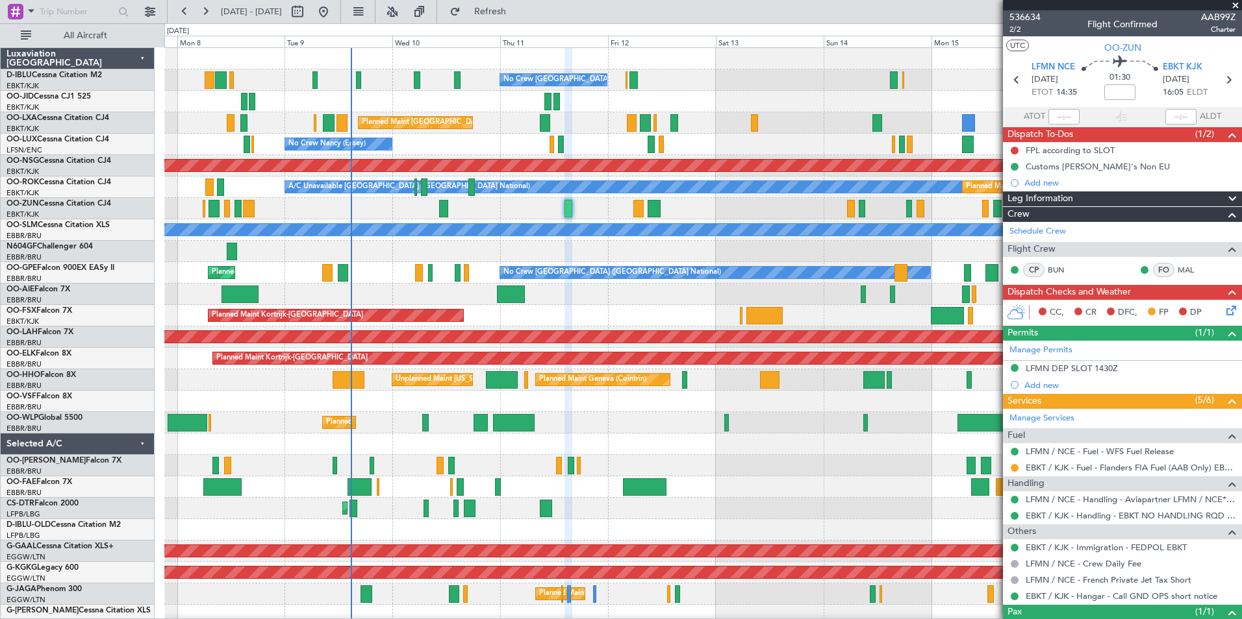
click at [579, 266] on div "No Crew Brussels (Brussels National) Planned Maint Brussels (Brussels National)…" at bounding box center [702, 476] width 1077 height 857
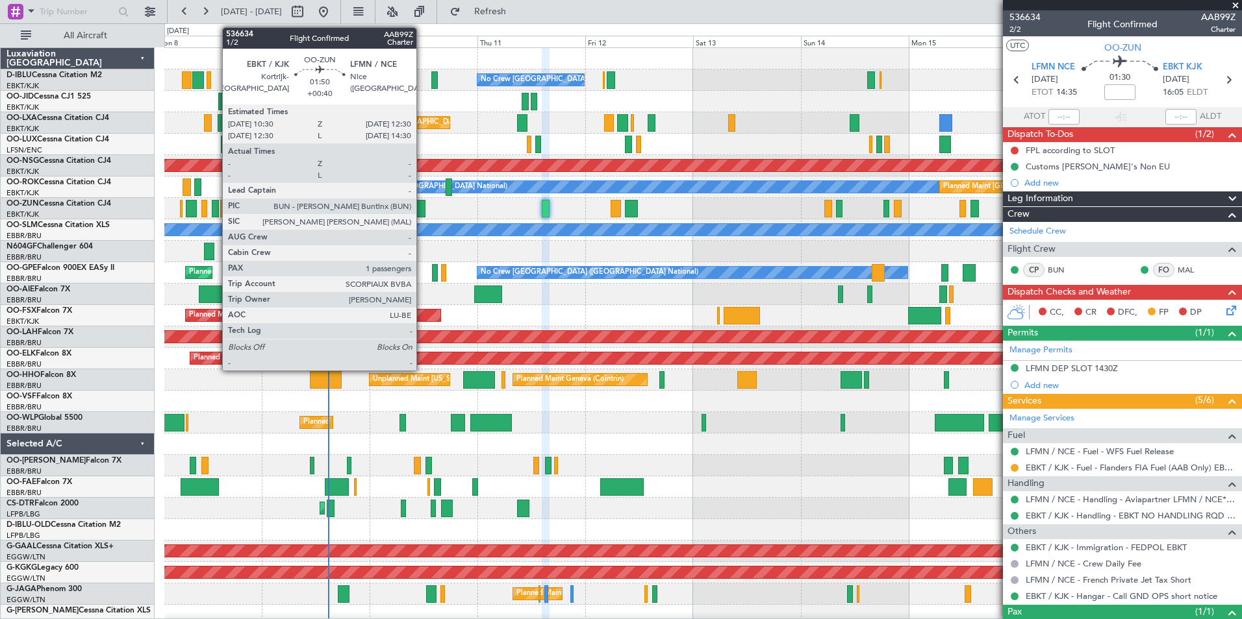
click at [422, 214] on div at bounding box center [420, 209] width 9 height 18
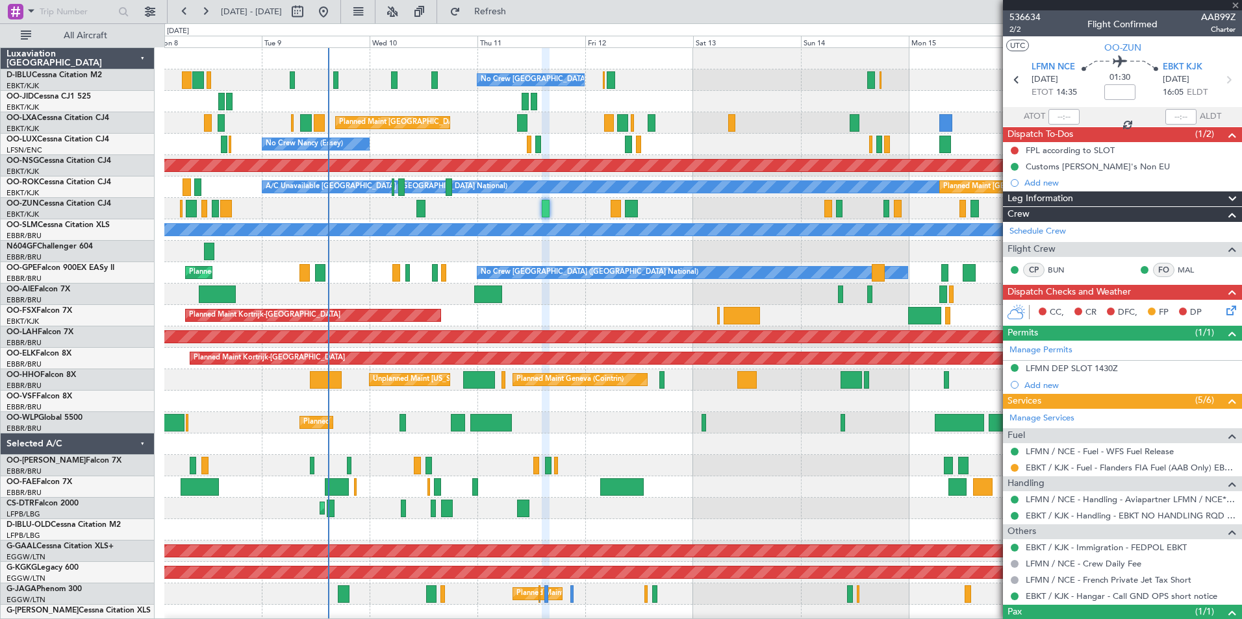
type input "+00:40"
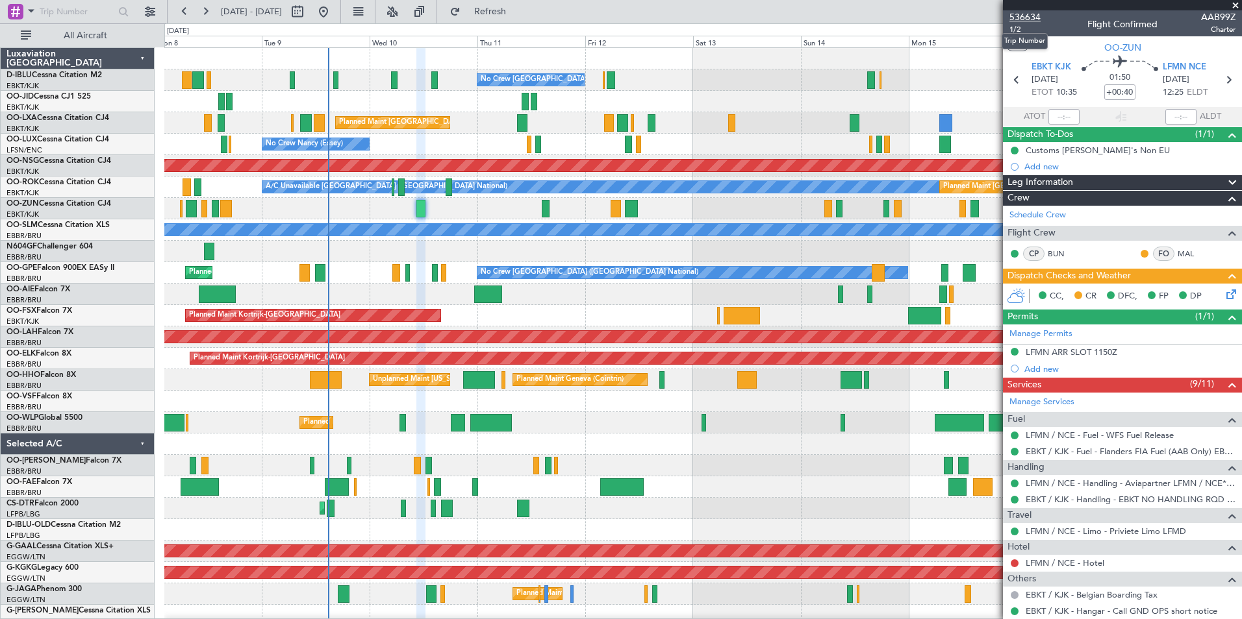
click at [1039, 16] on span "536634" at bounding box center [1024, 17] width 31 height 14
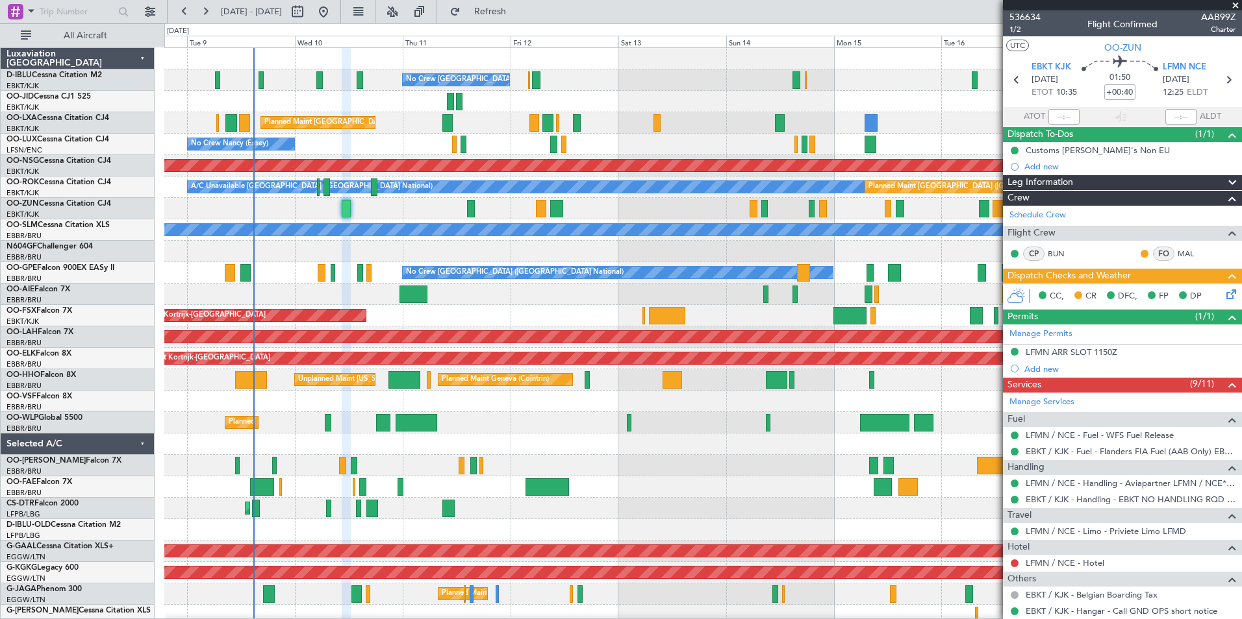
click at [722, 264] on div "No Crew Brussels (Brussels National) Planned Maint Brussels (Brussels National)…" at bounding box center [702, 476] width 1077 height 857
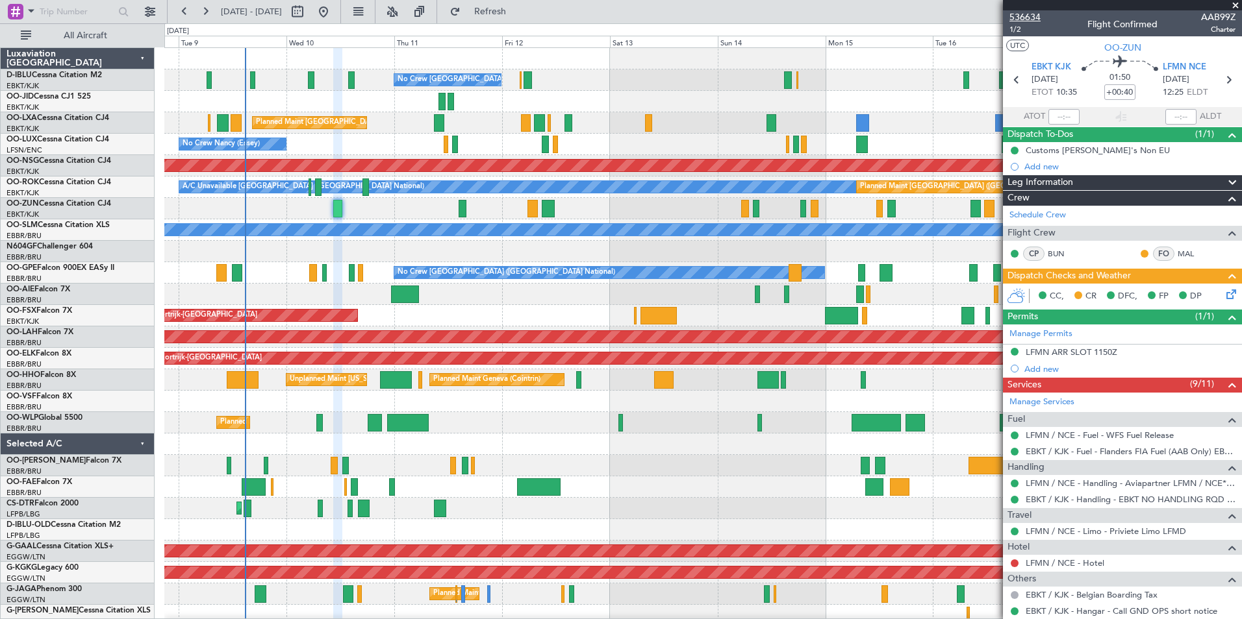
click at [1024, 16] on span "536634" at bounding box center [1024, 17] width 31 height 14
click at [1236, 6] on span at bounding box center [1235, 6] width 13 height 12
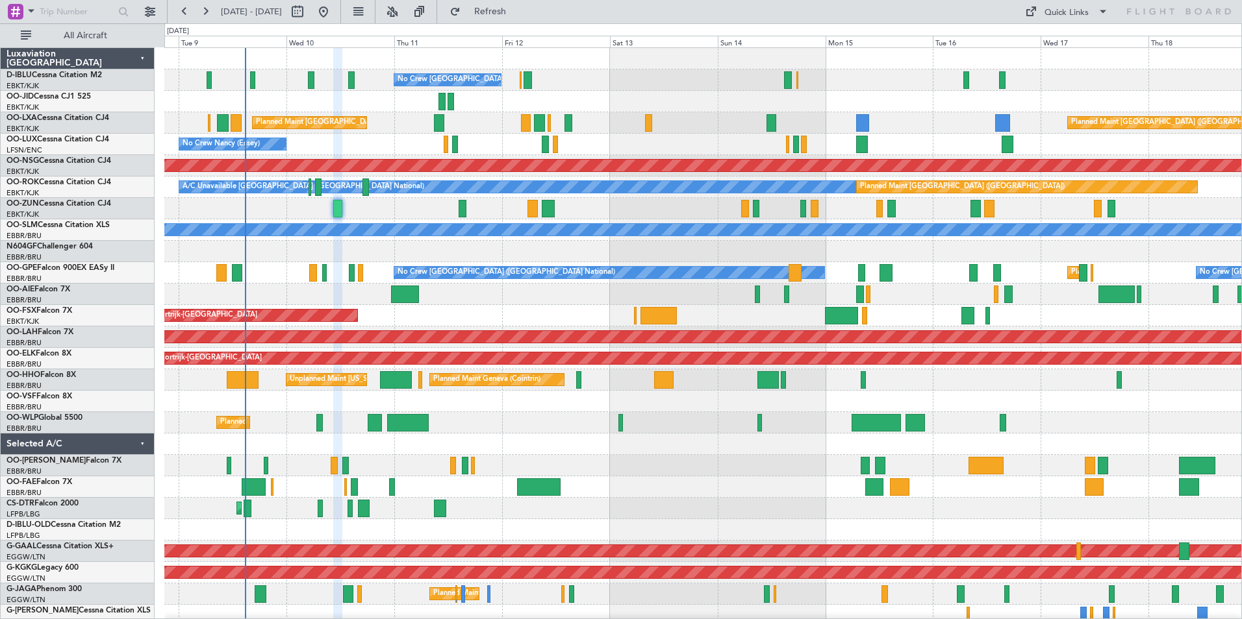
type input "0"
click at [1064, 14] on div "Quick Links" at bounding box center [1066, 12] width 44 height 13
click at [1068, 42] on button "Trip Builder" at bounding box center [1066, 42] width 97 height 31
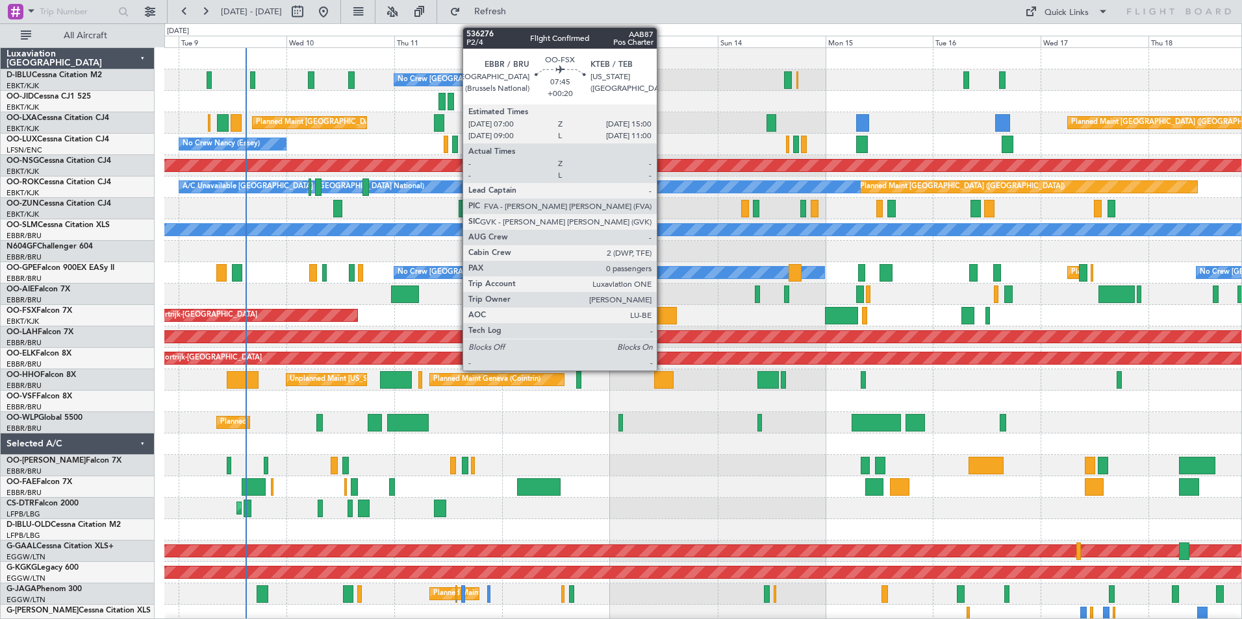
click at [662, 321] on div at bounding box center [658, 316] width 36 height 18
